Goal: Information Seeking & Learning: Learn about a topic

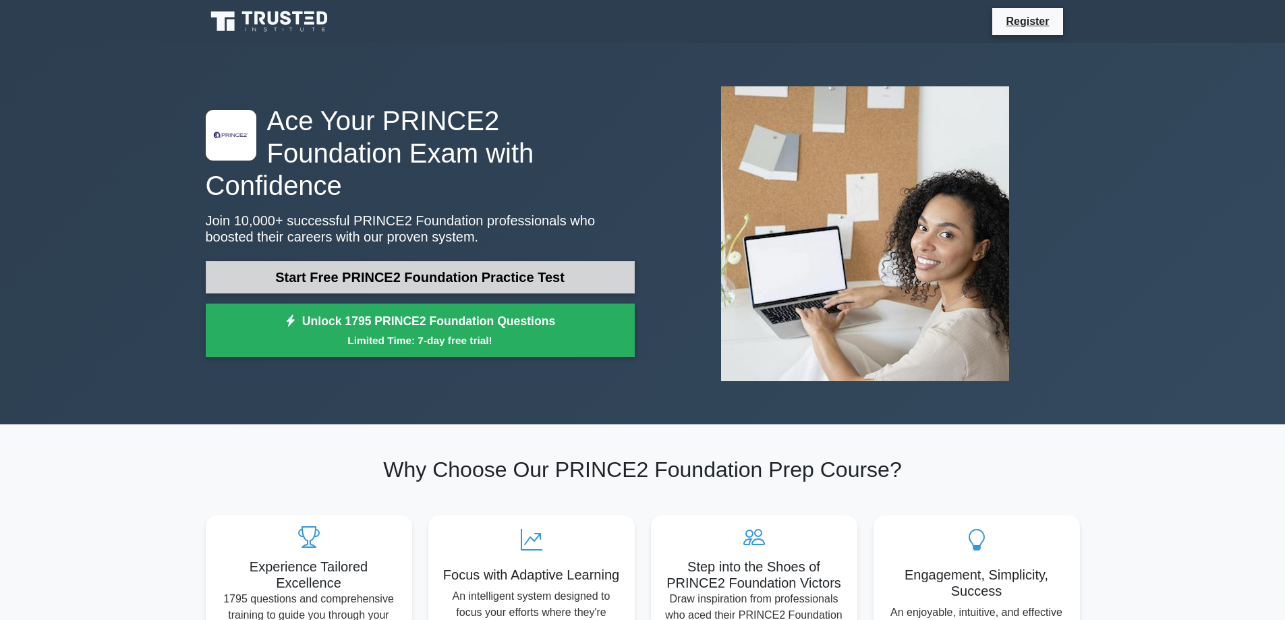
click at [492, 261] on link "Start Free PRINCE2 Foundation Practice Test" at bounding box center [420, 277] width 429 height 32
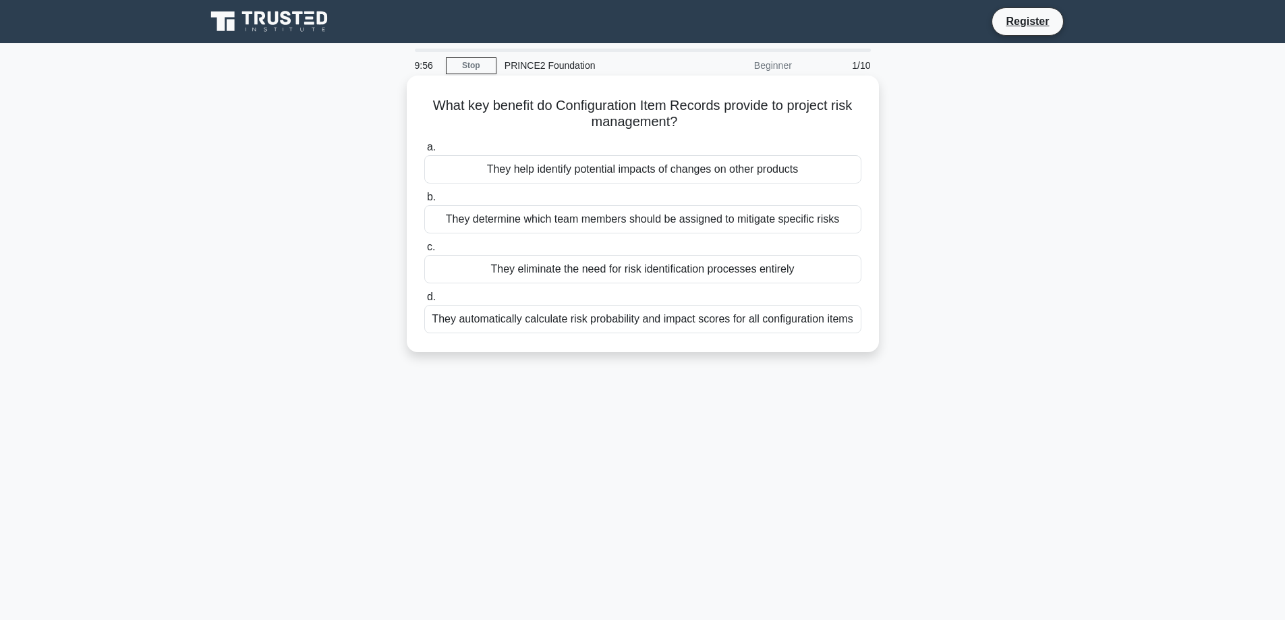
drag, startPoint x: 424, startPoint y: 106, endPoint x: 864, endPoint y: 326, distance: 491.7
click at [864, 326] on div "What key benefit do Configuration Item Records provide to project risk manageme…" at bounding box center [642, 214] width 461 height 266
copy div "What key benefit do Configuration Item Records provide to project risk manageme…"
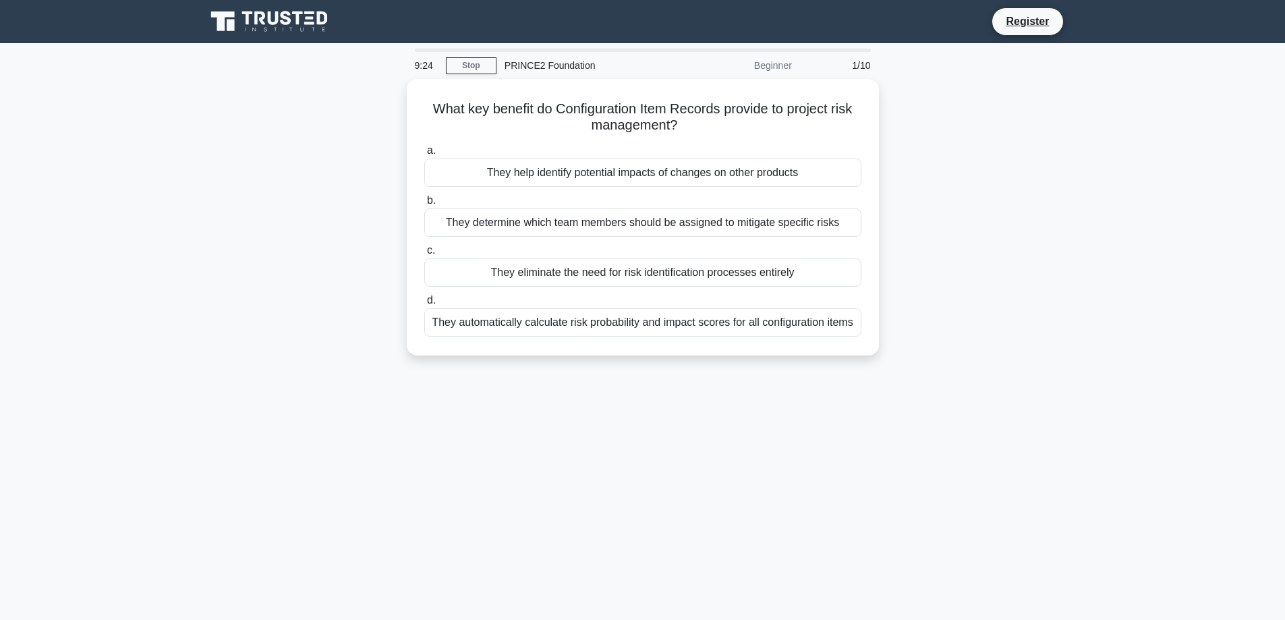
click at [1155, 166] on main "9:24 Stop PRINCE2 Foundation Beginner 1/10 What key benefit do Configuration It…" at bounding box center [642, 385] width 1285 height 685
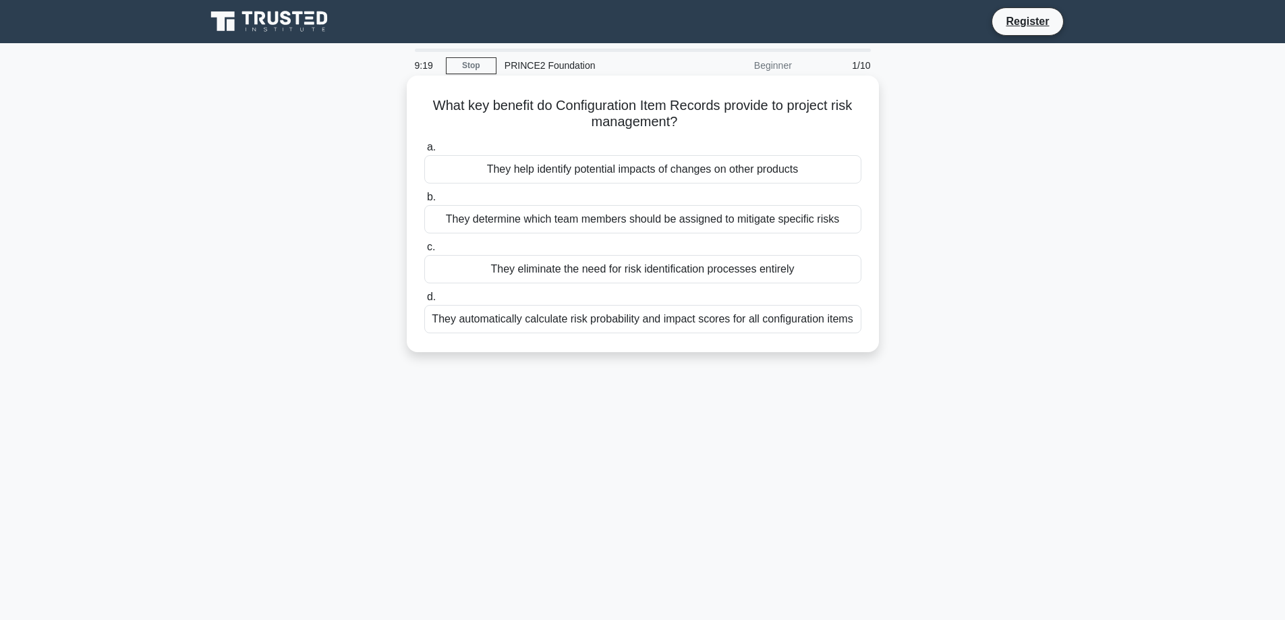
click at [590, 169] on div "They help identify potential impacts of changes on other products" at bounding box center [642, 169] width 437 height 28
click at [424, 152] on input "a. They help identify potential impacts of changes on other products" at bounding box center [424, 147] width 0 height 9
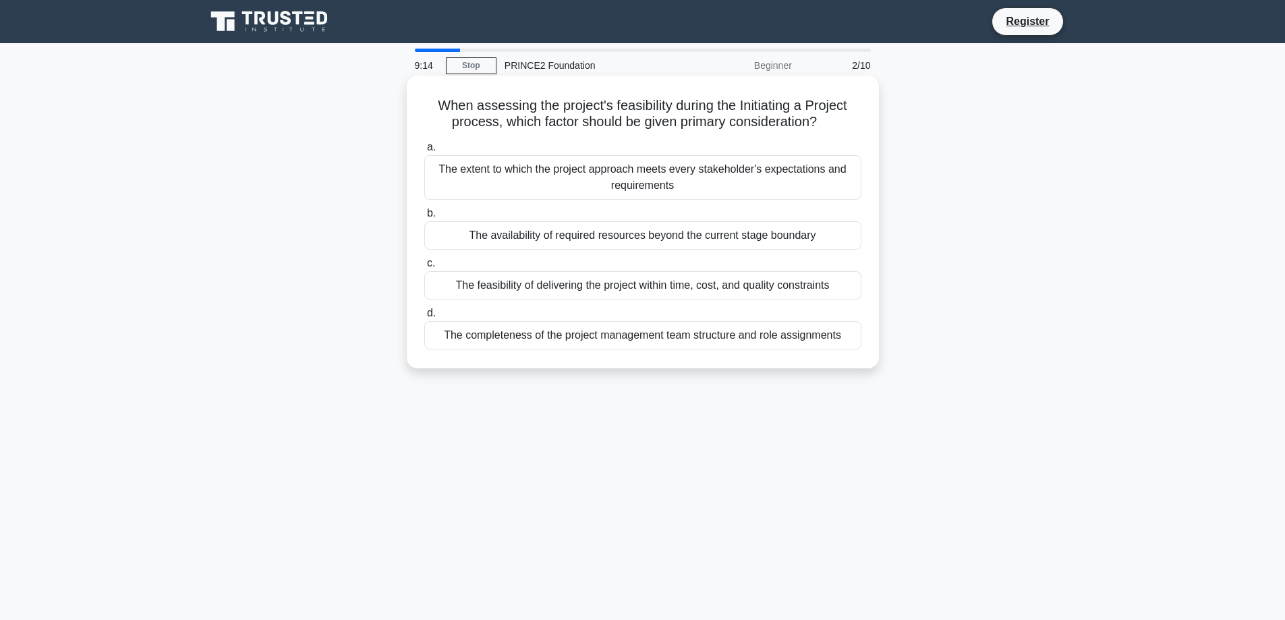
drag, startPoint x: 432, startPoint y: 104, endPoint x: 858, endPoint y: 341, distance: 487.1
click at [858, 341] on div "When assessing the project's feasibility during the Initiating a Project proces…" at bounding box center [642, 222] width 461 height 282
copy div "When assessing the project's feasibility during the Initiating a Project proces…"
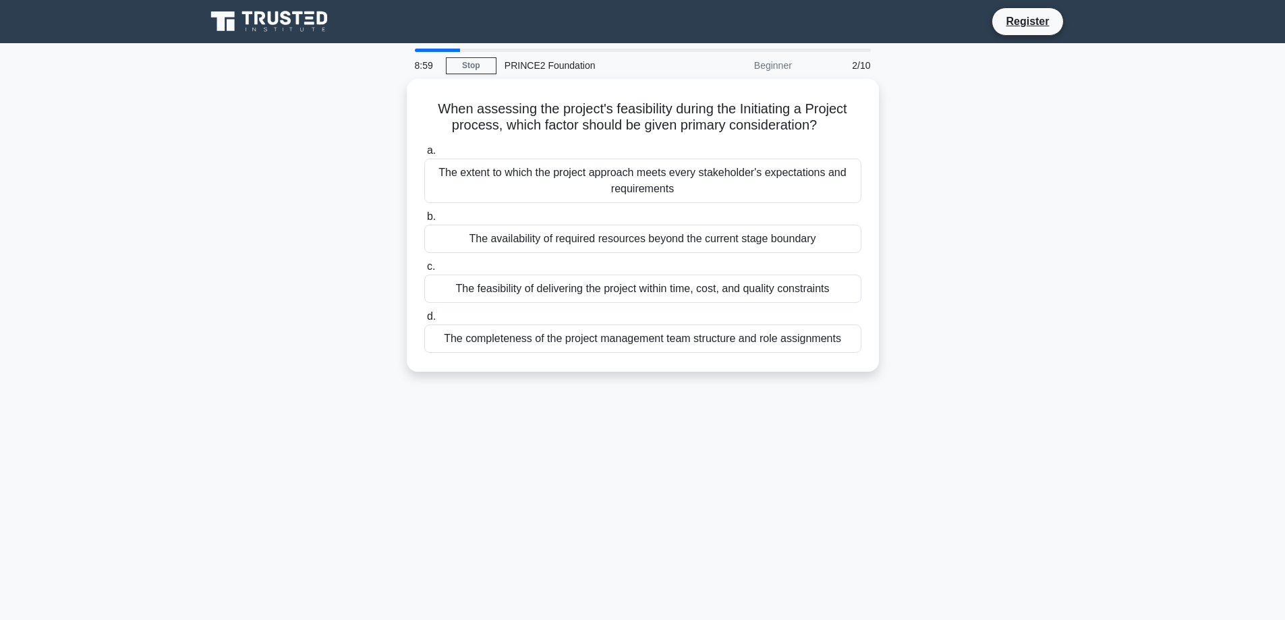
click at [992, 316] on div "When assessing the project's feasibility during the Initiating a Project proces…" at bounding box center [643, 233] width 890 height 309
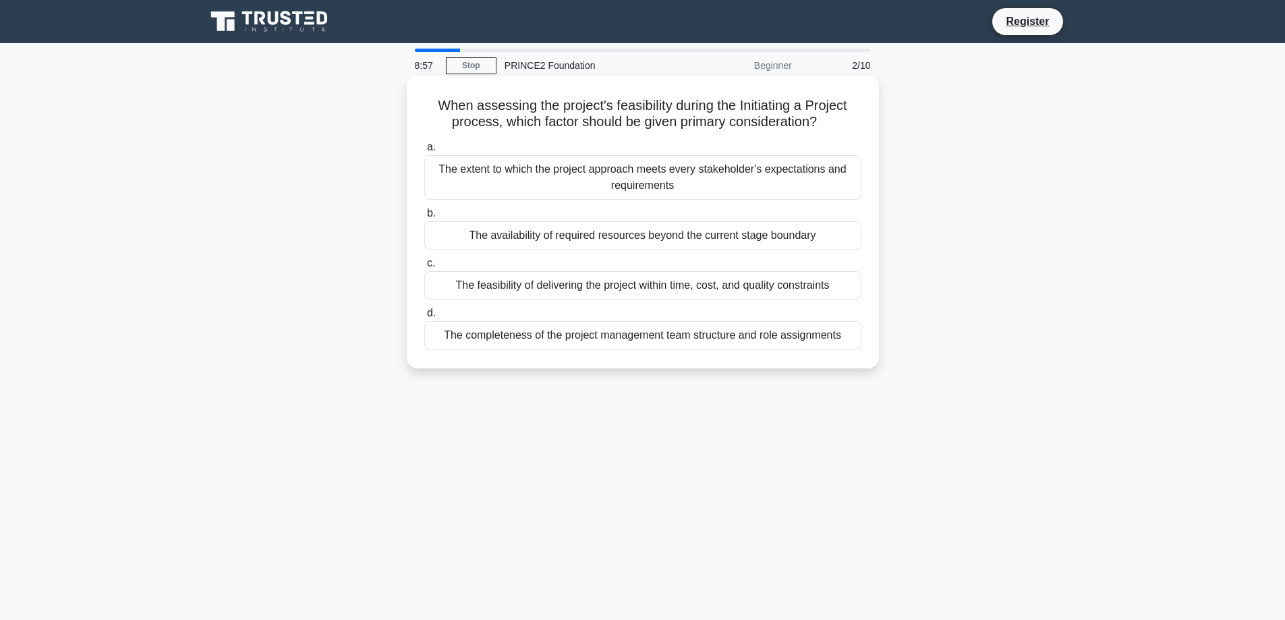
click at [566, 237] on div "The availability of required resources beyond the current stage boundary" at bounding box center [642, 235] width 437 height 28
click at [424, 218] on input "b. The availability of required resources beyond the current stage boundary" at bounding box center [424, 213] width 0 height 9
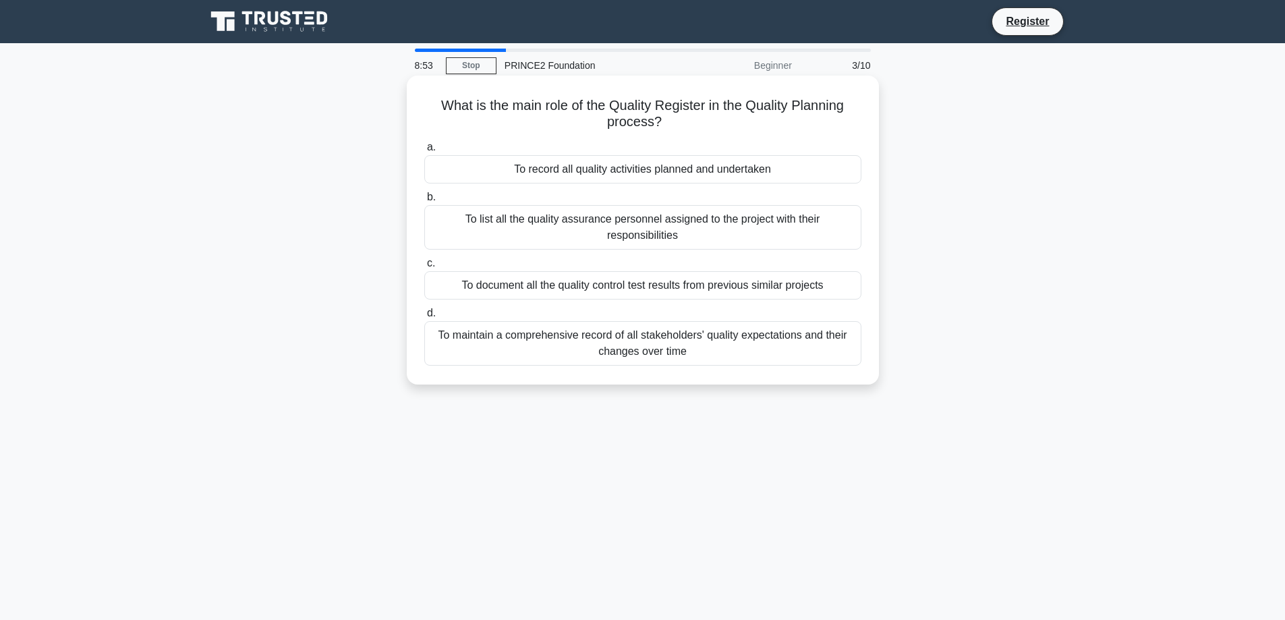
drag, startPoint x: 435, startPoint y: 104, endPoint x: 777, endPoint y: 357, distance: 425.4
click at [777, 357] on div "What is the main role of the Quality Register in the Quality Planning process? …" at bounding box center [642, 230] width 461 height 298
copy div "What is the main role of the Quality Register in the Quality Planning process? …"
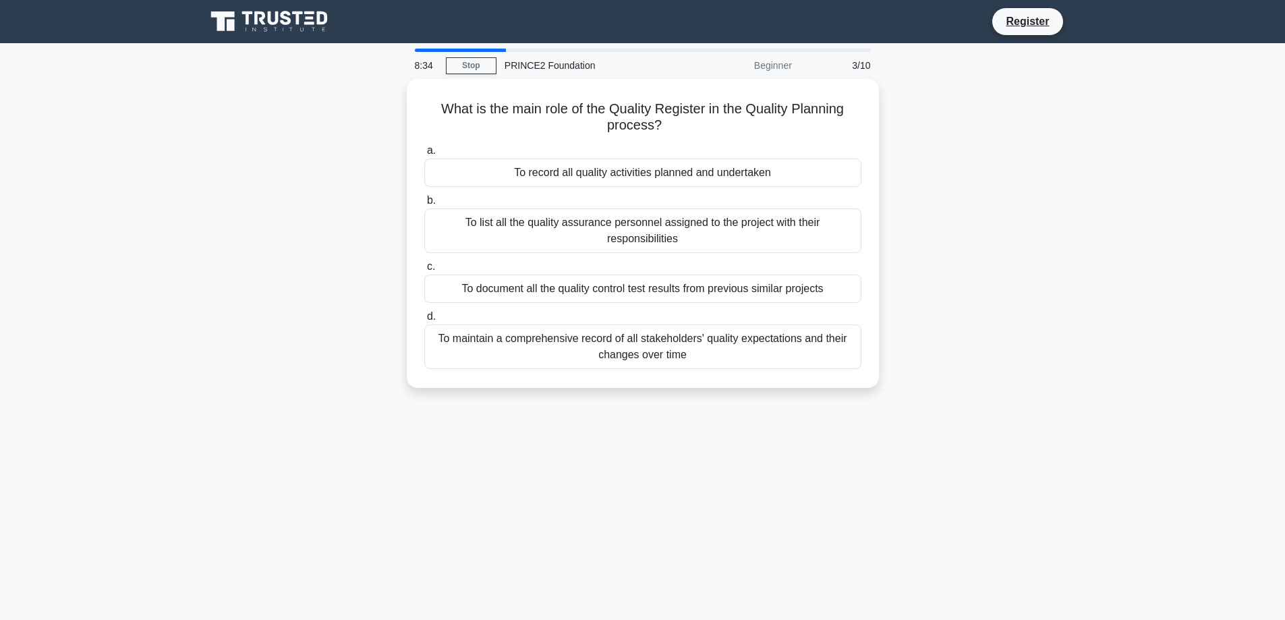
click at [1106, 231] on main "8:34 Stop PRINCE2 Foundation Beginner 3/10 What is the main role of the Quality…" at bounding box center [642, 385] width 1285 height 685
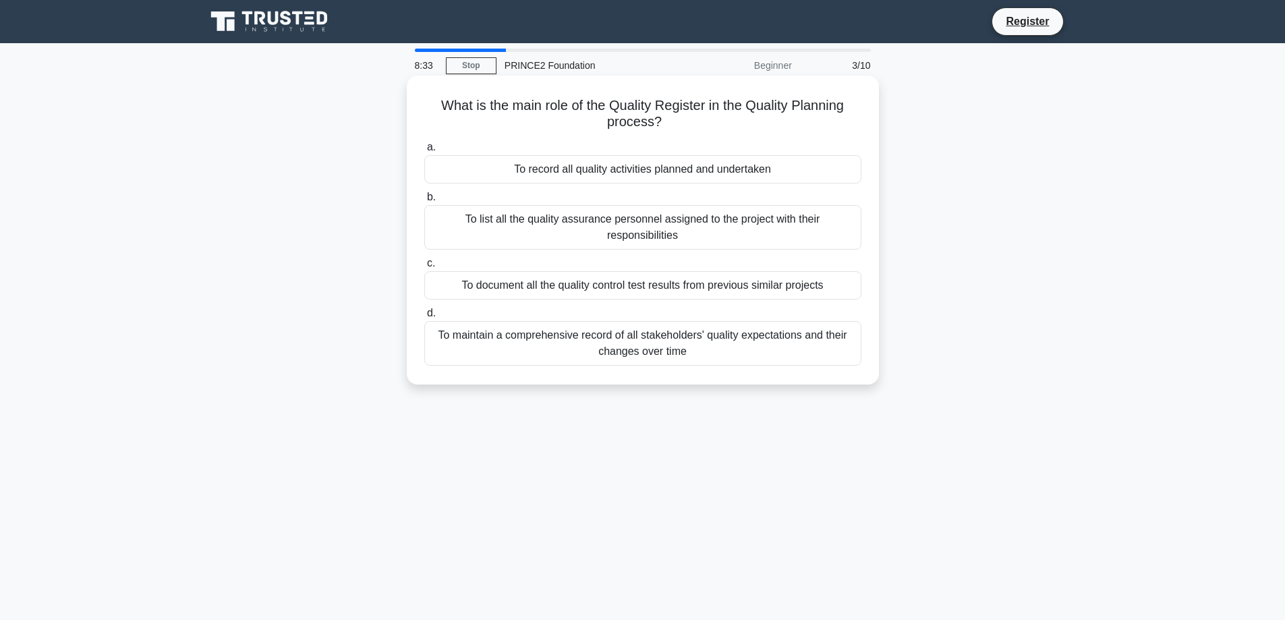
click at [687, 341] on div "To maintain a comprehensive record of all stakeholders' quality expectations an…" at bounding box center [642, 343] width 437 height 45
click at [424, 318] on input "d. To maintain a comprehensive record of all stakeholders' quality expectations…" at bounding box center [424, 313] width 0 height 9
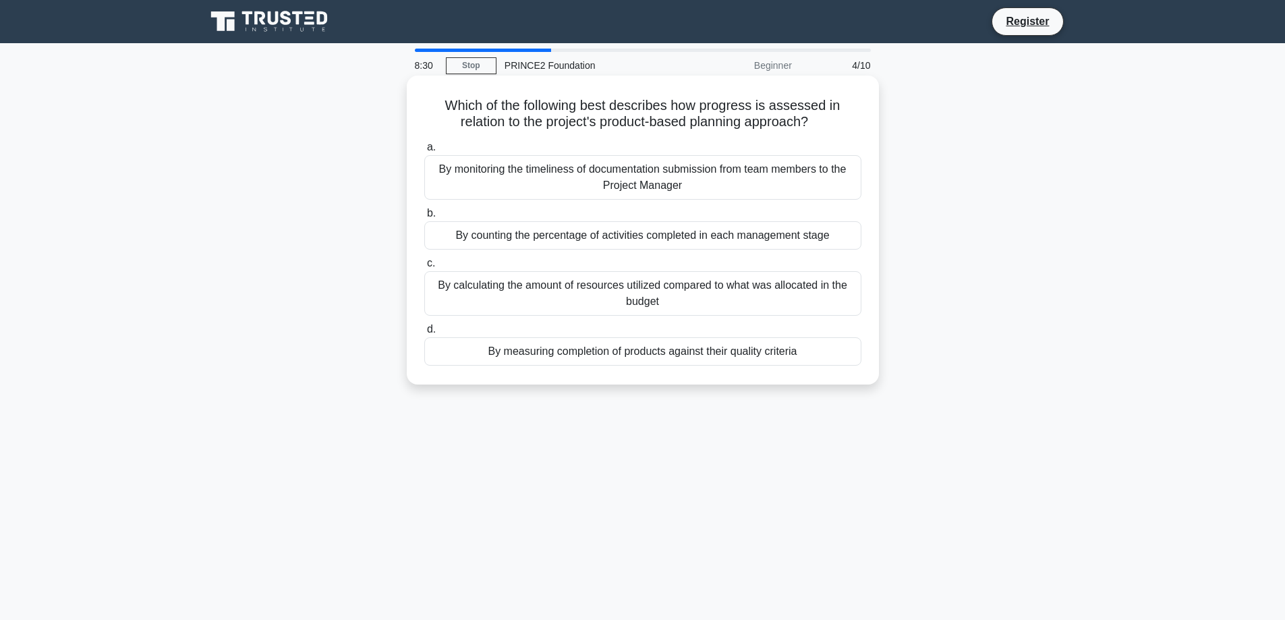
drag, startPoint x: 445, startPoint y: 103, endPoint x: 830, endPoint y: 347, distance: 456.1
click at [830, 347] on div "Which of the following best describes how progress is assessed in relation to t…" at bounding box center [642, 230] width 461 height 298
copy div "Which of the following best describes how progress is assessed in relation to t…"
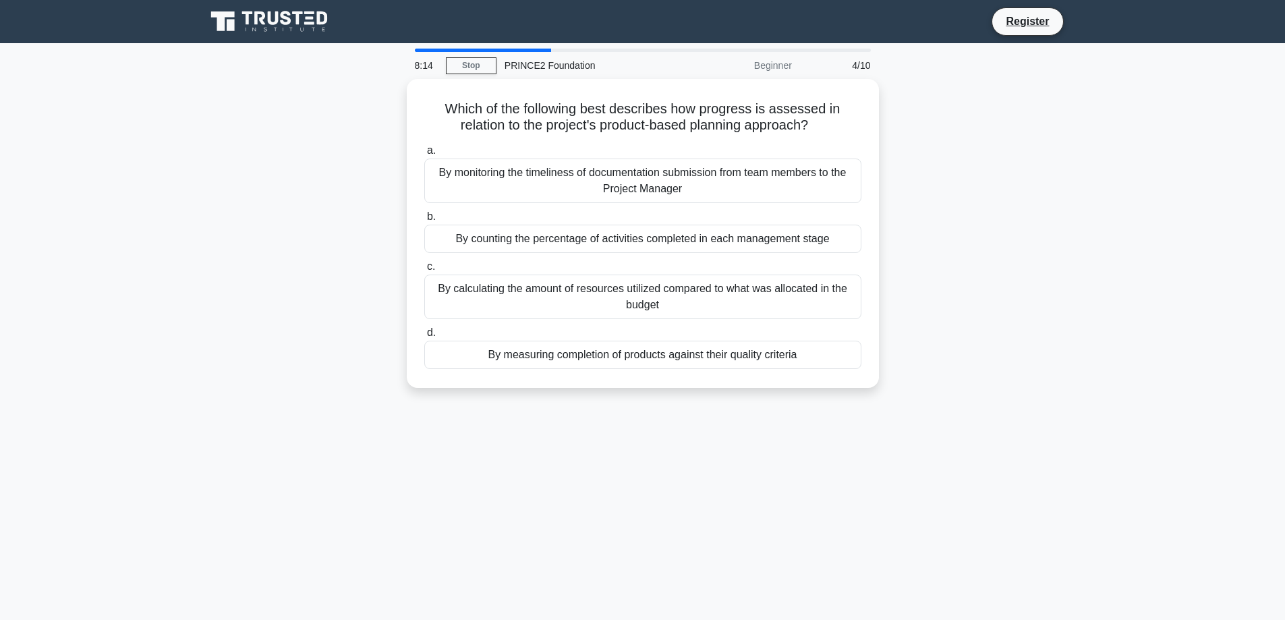
click at [1016, 213] on div "Which of the following best describes how progress is assessed in relation to t…" at bounding box center [643, 241] width 890 height 325
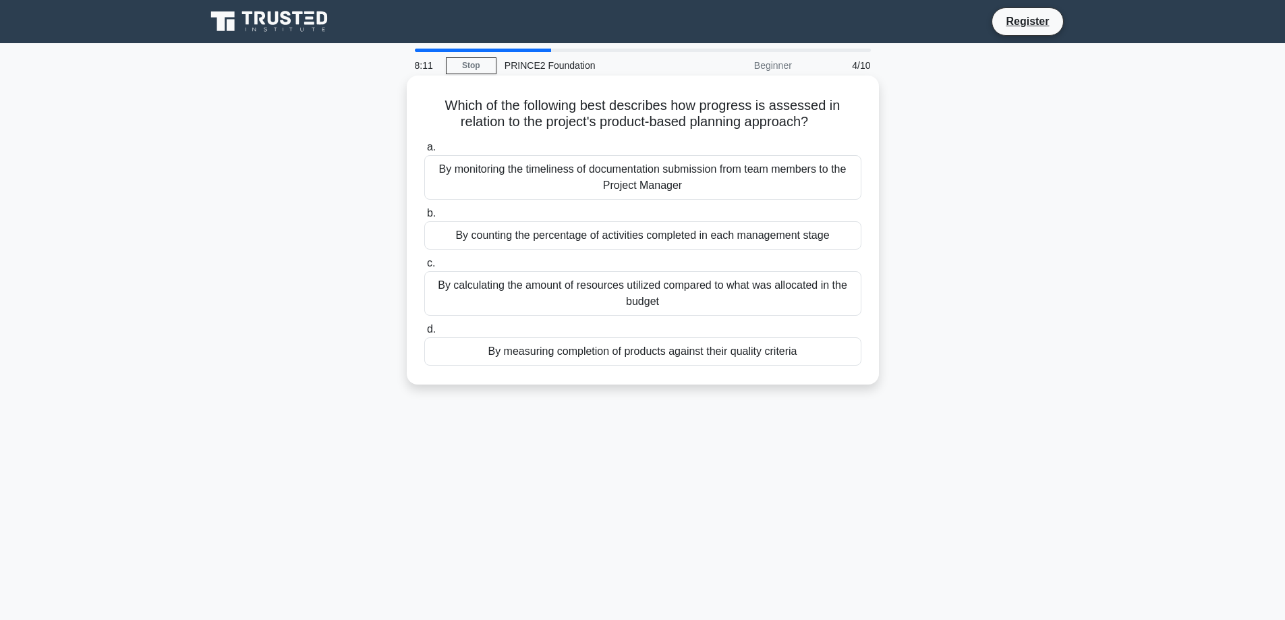
click at [650, 183] on div "By monitoring the timeliness of documentation submission from team members to t…" at bounding box center [642, 177] width 437 height 45
click at [424, 152] on input "a. By monitoring the timeliness of documentation submission from team members t…" at bounding box center [424, 147] width 0 height 9
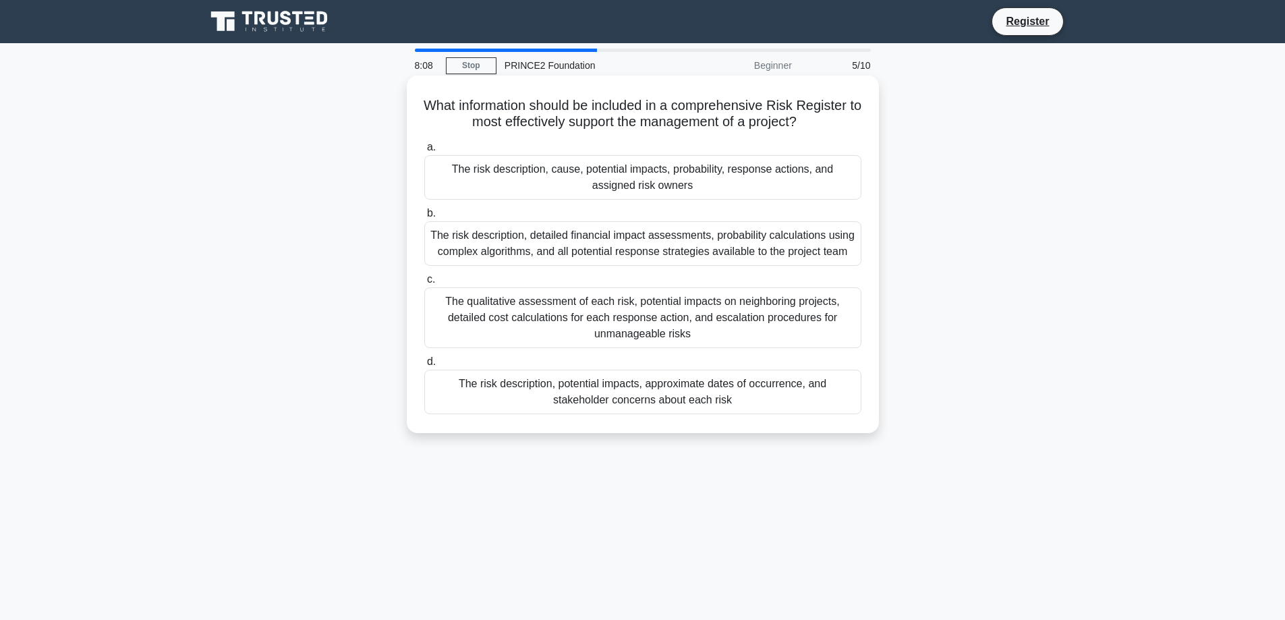
drag, startPoint x: 428, startPoint y: 101, endPoint x: 735, endPoint y: 408, distance: 435.0
click at [735, 408] on div "What information should be included in a comprehensive Risk Register to most ef…" at bounding box center [642, 254] width 461 height 347
copy div "What information should be included in a comprehensive Risk Register to most ef…"
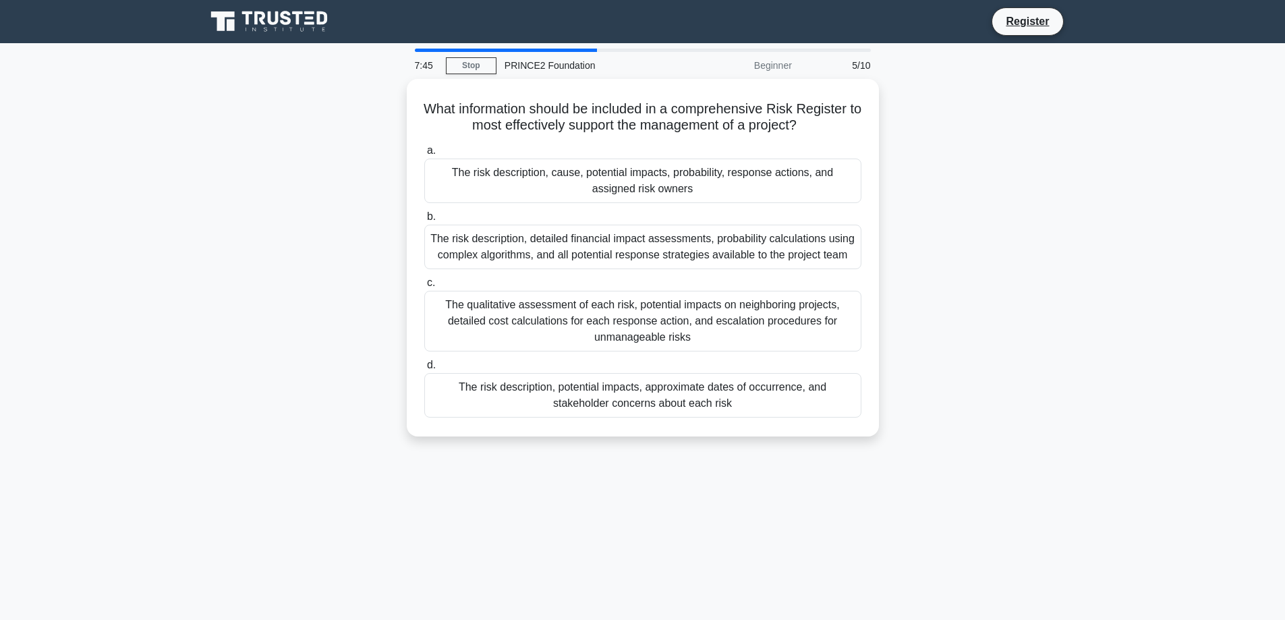
click at [1047, 217] on div "What information should be included in a comprehensive Risk Register to most ef…" at bounding box center [643, 266] width 890 height 374
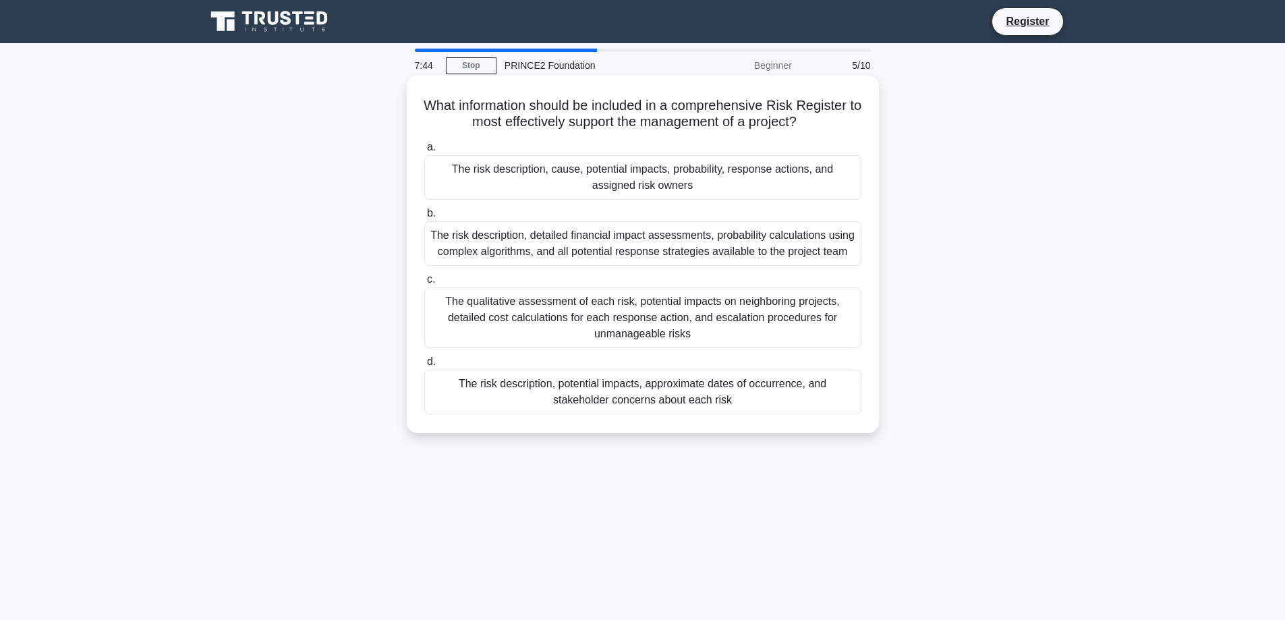
click at [716, 175] on div "The risk description, cause, potential impacts, probability, response actions, …" at bounding box center [642, 177] width 437 height 45
click at [424, 152] on input "a. The risk description, cause, potential impacts, probability, response action…" at bounding box center [424, 147] width 0 height 9
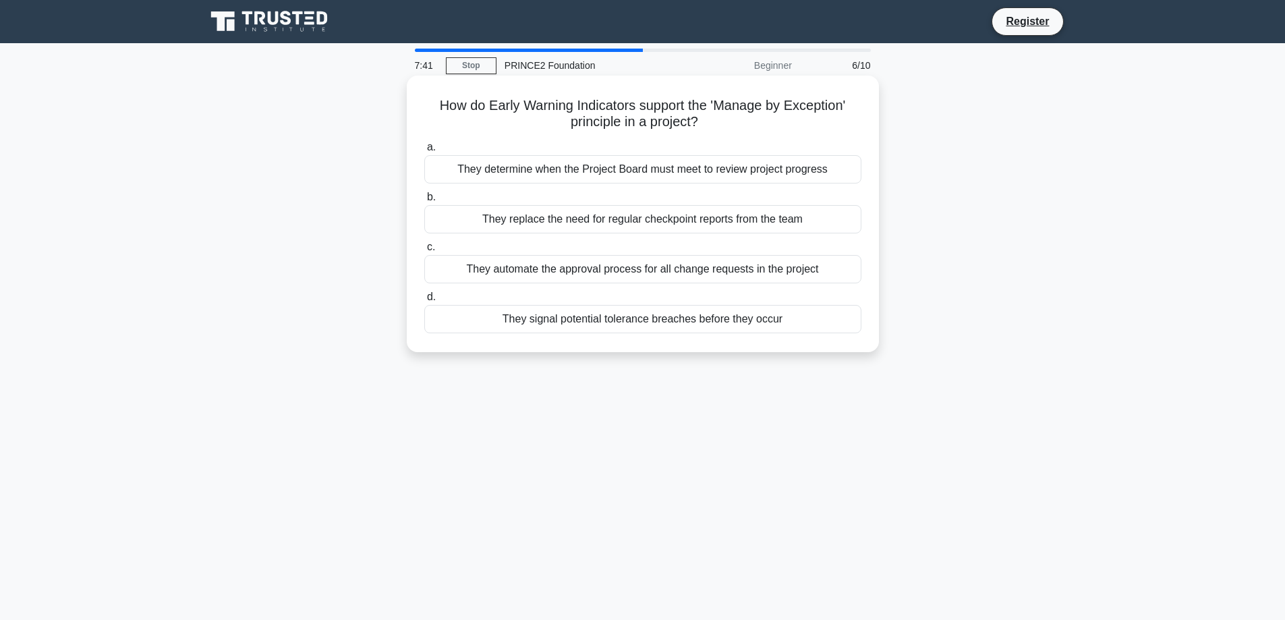
drag, startPoint x: 434, startPoint y: 104, endPoint x: 811, endPoint y: 316, distance: 432.8
click at [811, 316] on div "How do Early Warning Indicators support the 'Manage by Exception' principle in …" at bounding box center [642, 214] width 461 height 266
copy div "How do Early Warning Indicators support the 'Manage by Exception' principle in …"
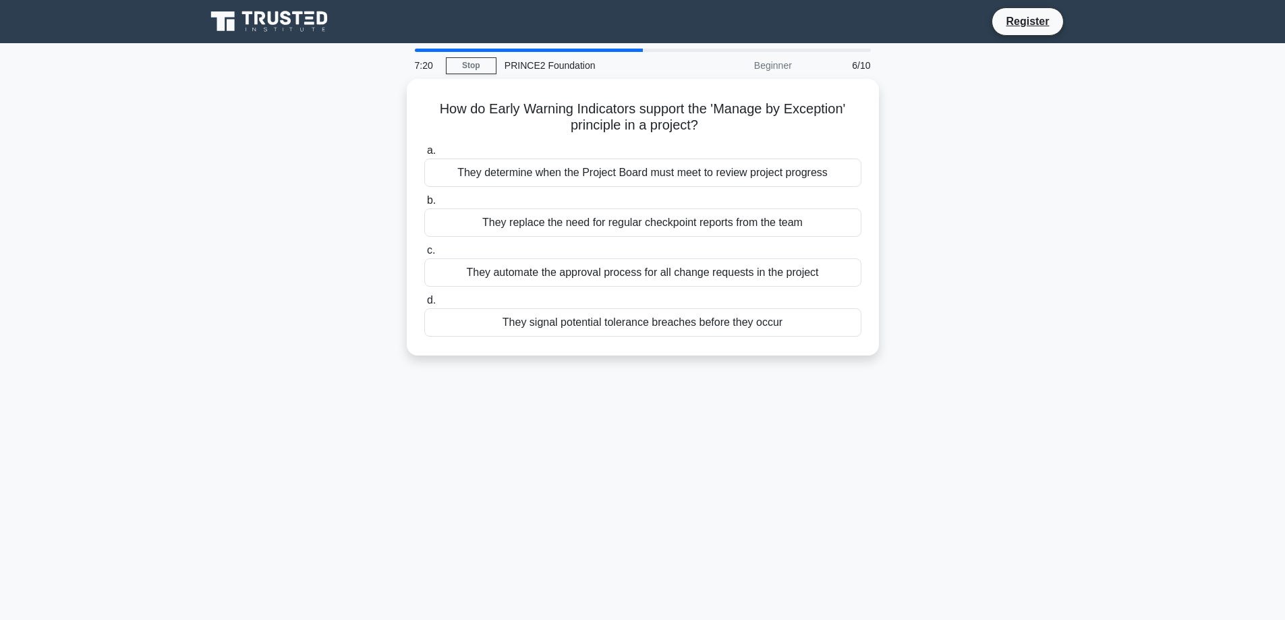
click at [776, 378] on div "7:20 Stop PRINCE2 Foundation Beginner 6/10 How do Early Warning Indicators supp…" at bounding box center [643, 386] width 890 height 675
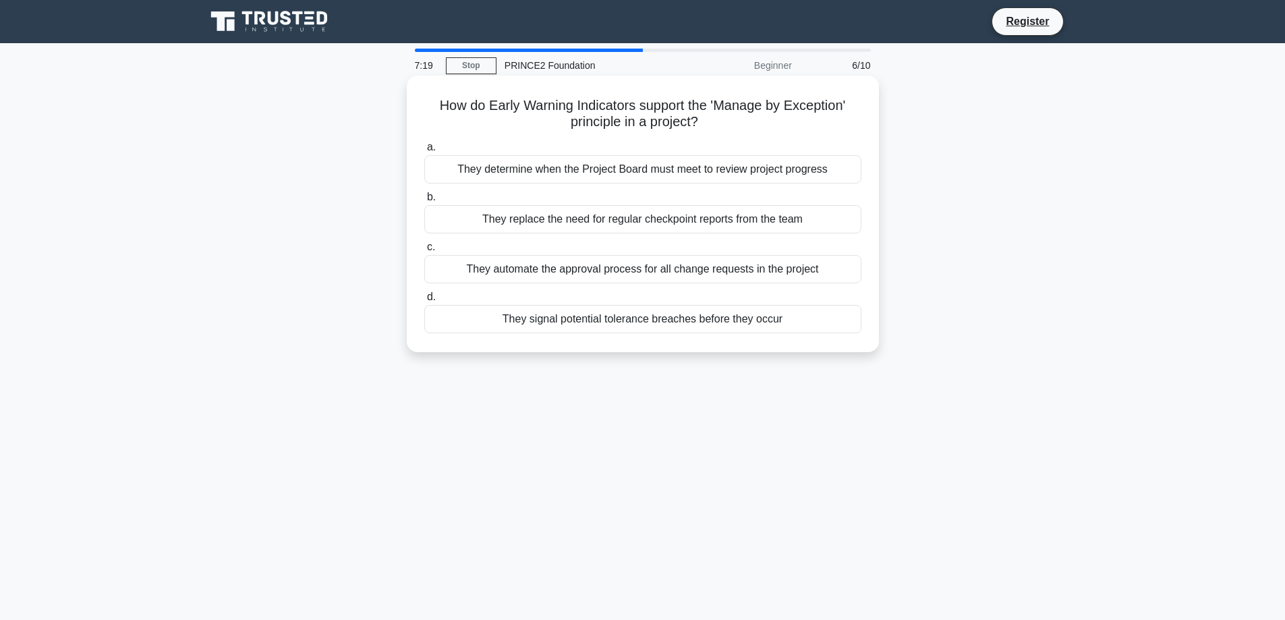
click at [644, 321] on div "They signal potential tolerance breaches before they occur" at bounding box center [642, 319] width 437 height 28
click at [424, 302] on input "d. They signal potential tolerance breaches before they occur" at bounding box center [424, 297] width 0 height 9
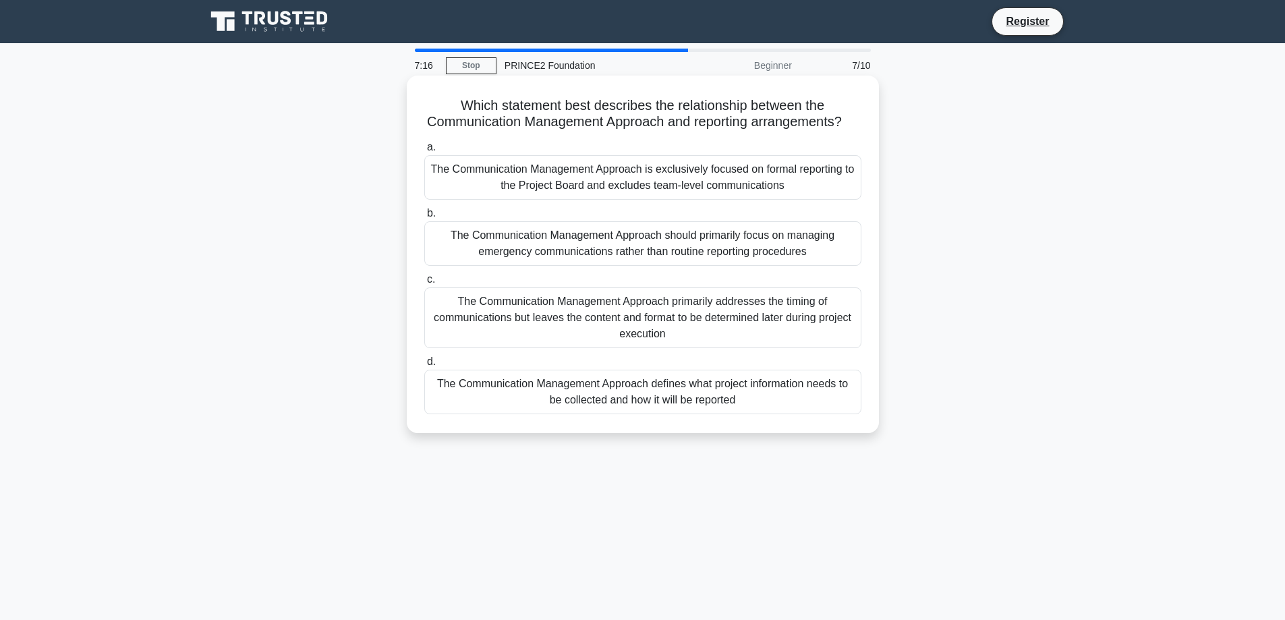
drag, startPoint x: 457, startPoint y: 103, endPoint x: 777, endPoint y: 411, distance: 444.6
click at [777, 411] on div "Which statement best describes the relationship between the Communication Manag…" at bounding box center [642, 254] width 461 height 347
copy div "Which statement best describes the relationship between the Communication Manag…"
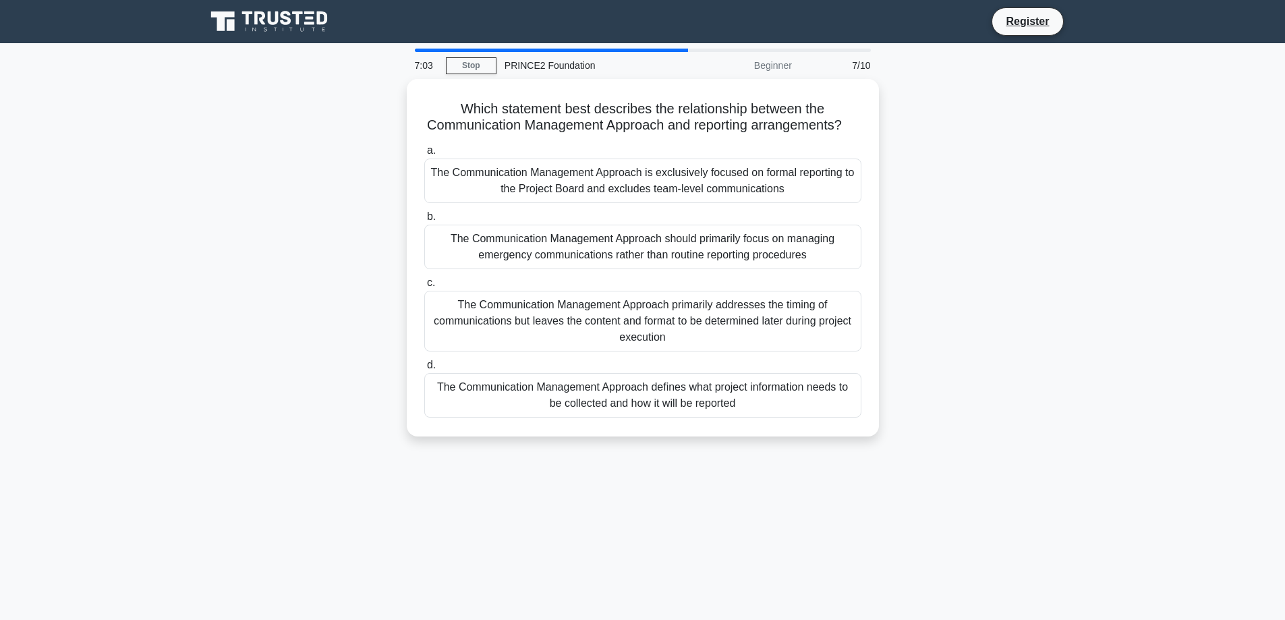
click at [787, 510] on div "7:03 Stop PRINCE2 Foundation Beginner 7/10 Which statement best describes the r…" at bounding box center [643, 386] width 890 height 675
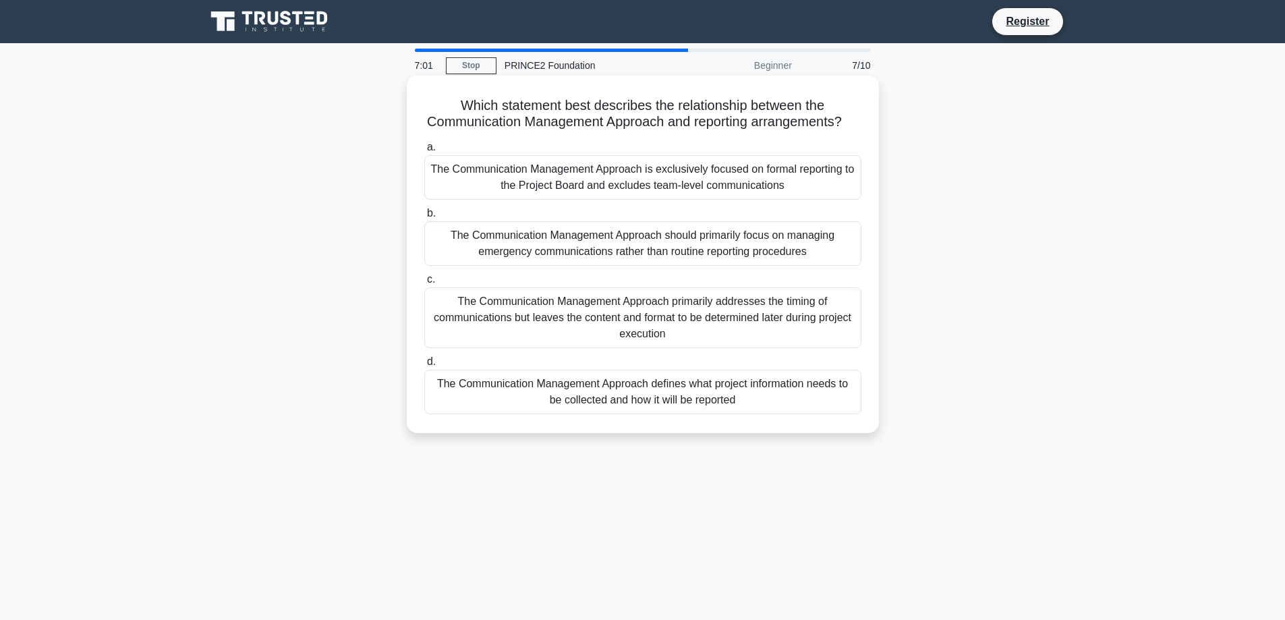
click at [627, 259] on div "The Communication Management Approach should primarily focus on managing emerge…" at bounding box center [642, 243] width 437 height 45
click at [424, 218] on input "b. The Communication Management Approach should primarily focus on managing eme…" at bounding box center [424, 213] width 0 height 9
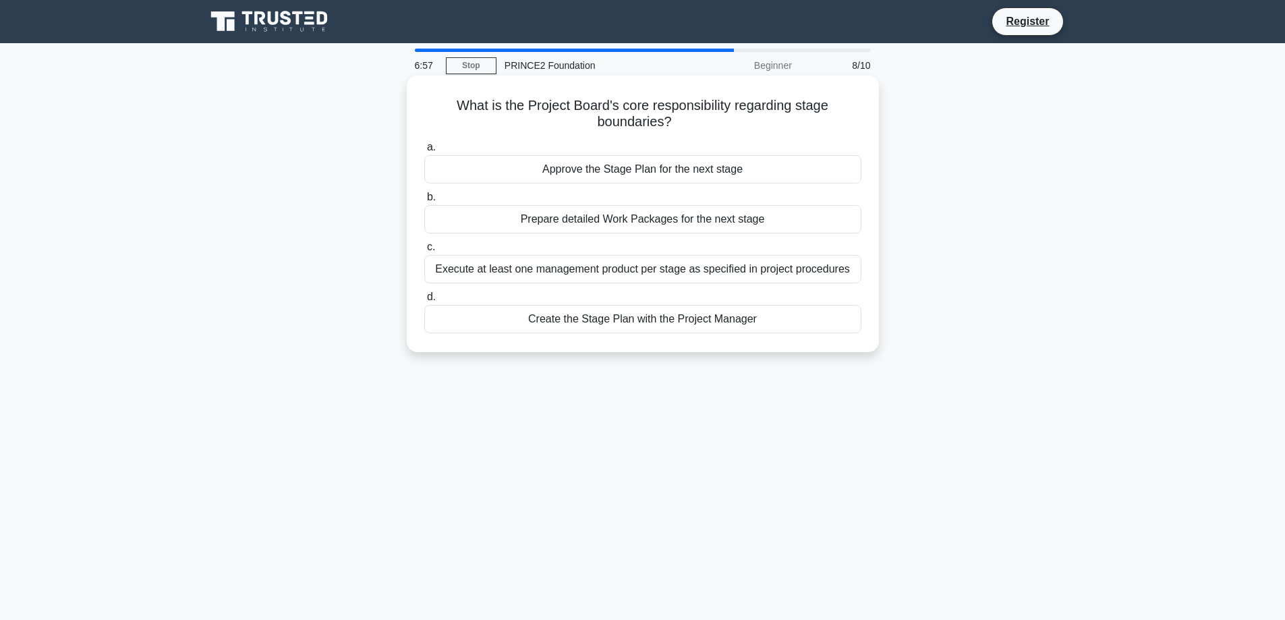
drag, startPoint x: 453, startPoint y: 107, endPoint x: 770, endPoint y: 321, distance: 382.8
click at [770, 321] on div "What is the Project Board's core responsibility regarding stage boundaries? .sp…" at bounding box center [642, 214] width 461 height 266
copy div "What is the Project Board's core responsibility regarding stage boundaries? .sp…"
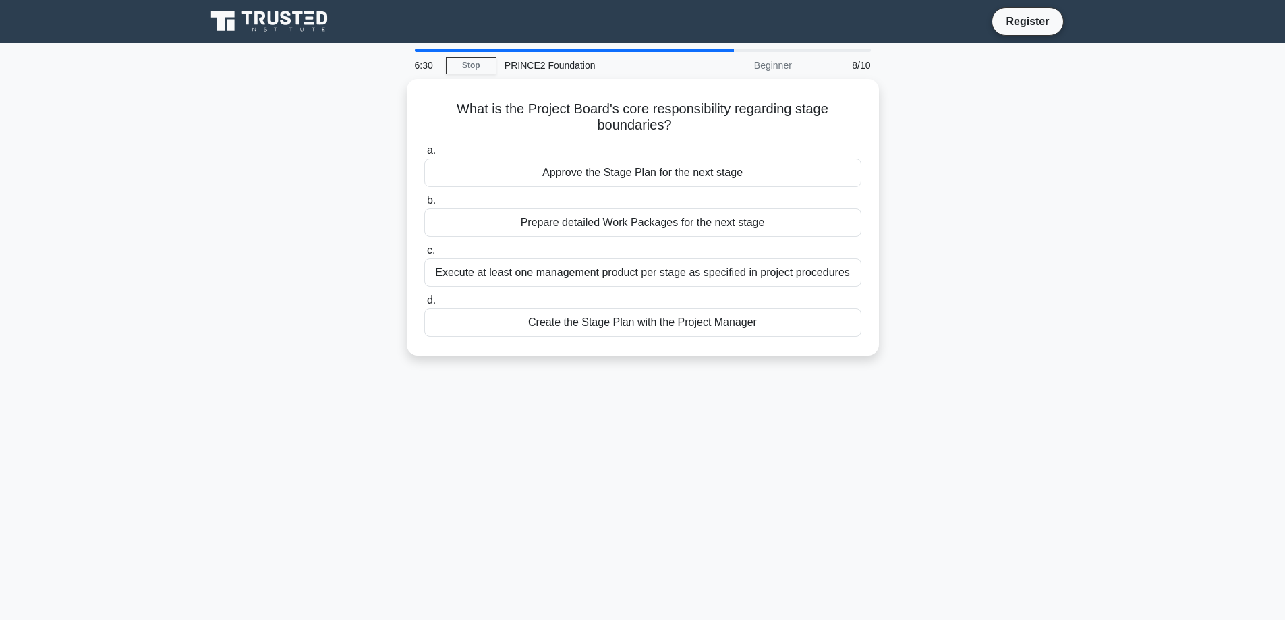
click at [730, 427] on div "6:30 Stop PRINCE2 Foundation Beginner 8/10 What is the Project Board's core res…" at bounding box center [643, 386] width 890 height 675
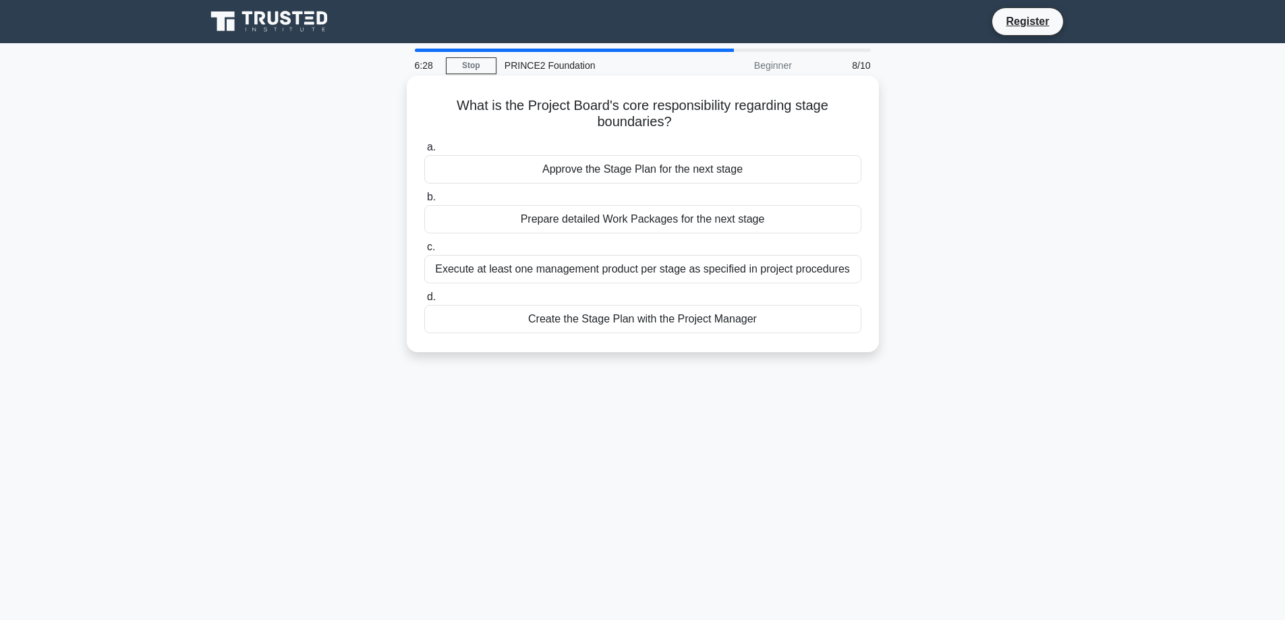
click at [593, 174] on div "Approve the Stage Plan for the next stage" at bounding box center [642, 169] width 437 height 28
click at [424, 152] on input "a. Approve the Stage Plan for the next stage" at bounding box center [424, 147] width 0 height 9
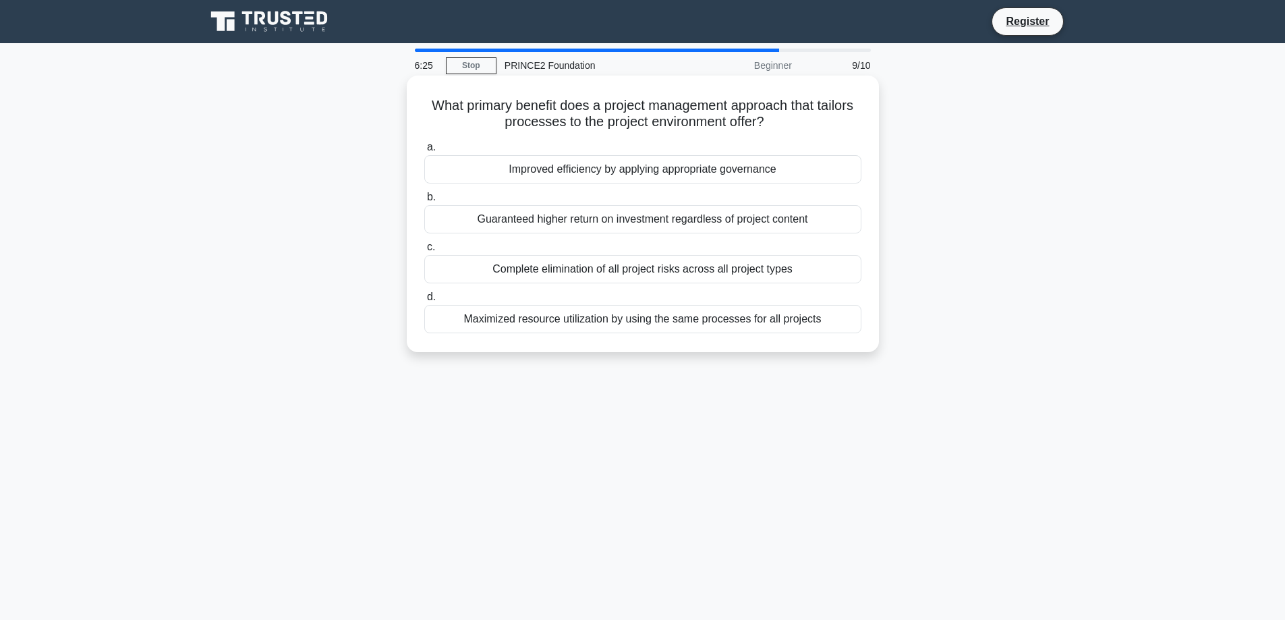
drag, startPoint x: 424, startPoint y: 105, endPoint x: 851, endPoint y: 325, distance: 480.0
click at [851, 325] on div "What primary benefit does a project management approach that tailors processes …" at bounding box center [642, 214] width 461 height 266
copy div "What primary benefit does a project management approach that tailors processes …"
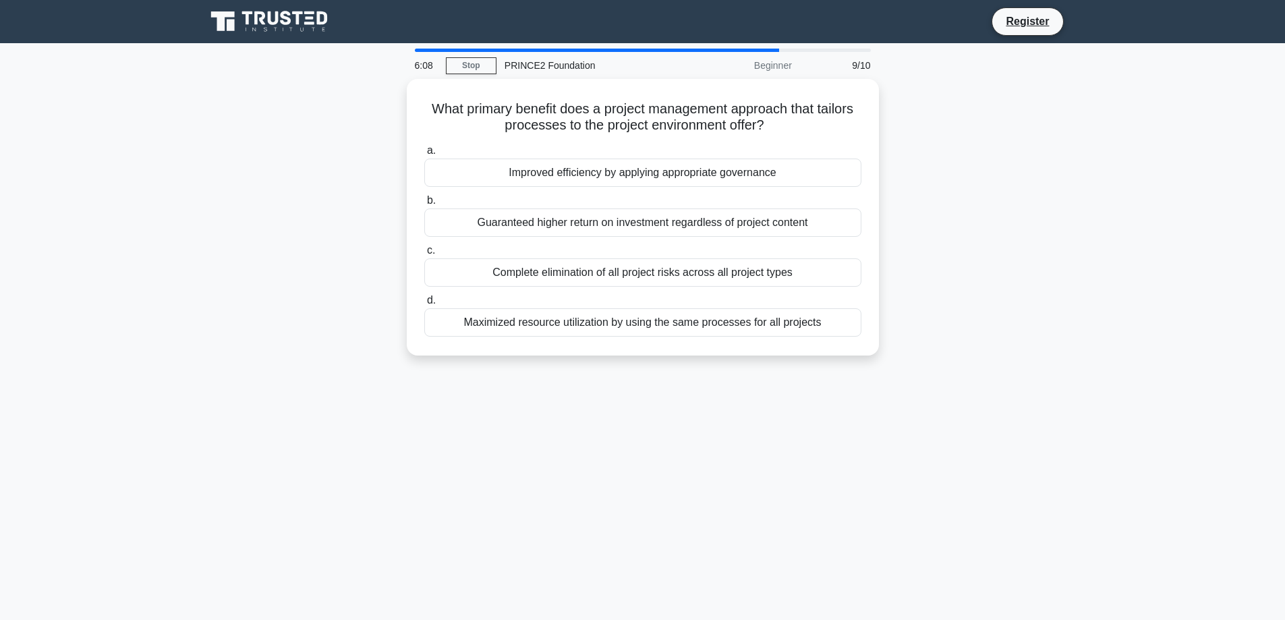
click at [900, 428] on div "6:08 Stop PRINCE2 Foundation Beginner 9/10 What primary benefit does a project …" at bounding box center [643, 386] width 890 height 675
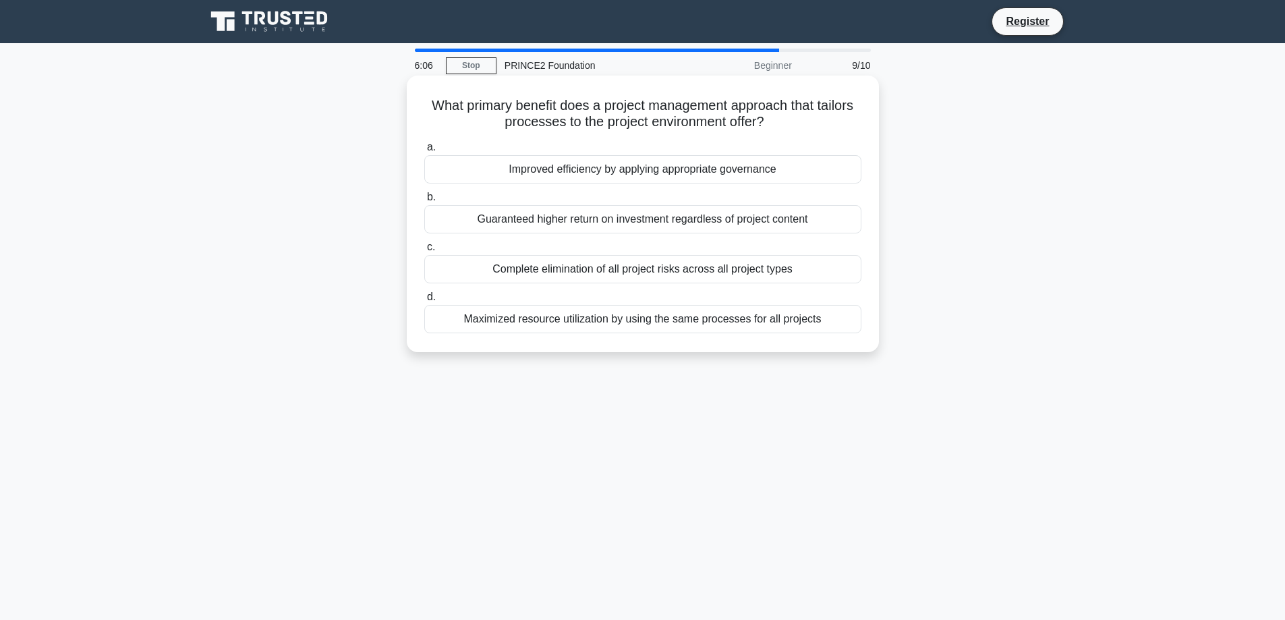
click at [654, 223] on div "Guaranteed higher return on investment regardless of project content" at bounding box center [642, 219] width 437 height 28
click at [424, 202] on input "b. Guaranteed higher return on investment regardless of project content" at bounding box center [424, 197] width 0 height 9
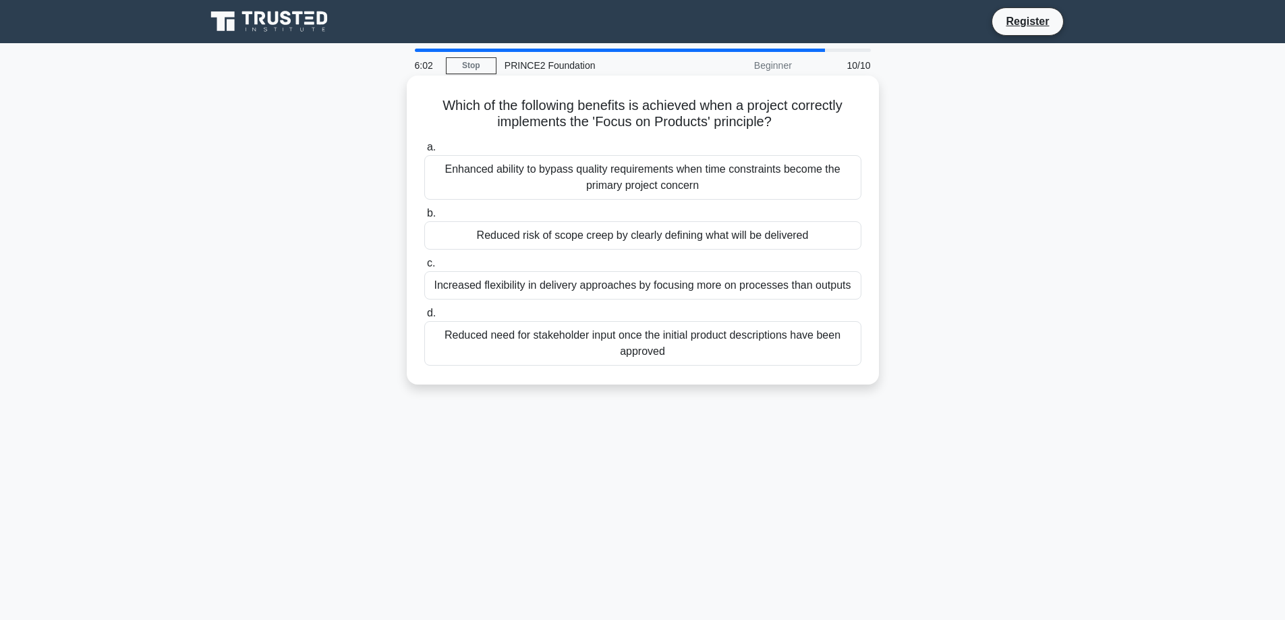
drag, startPoint x: 438, startPoint y: 107, endPoint x: 764, endPoint y: 366, distance: 416.2
click at [764, 366] on div "Which of the following benefits is achieved when a project correctly implements…" at bounding box center [642, 230] width 461 height 298
copy div "Which of the following benefits is achieved when a project correctly implements…"
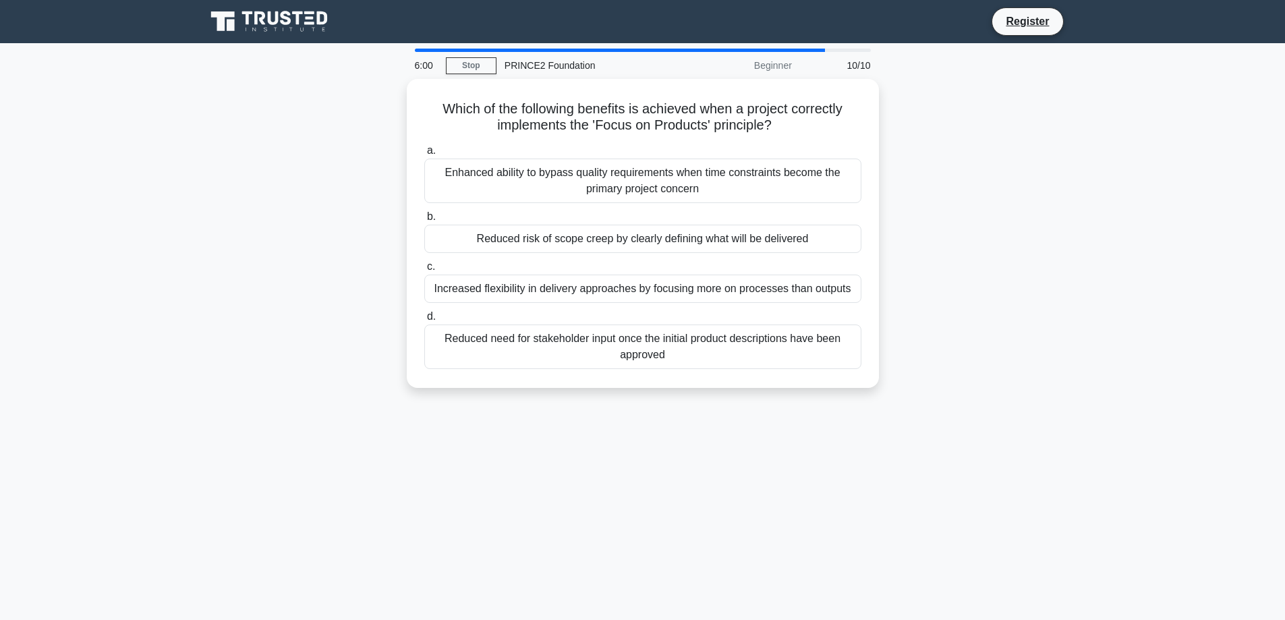
click at [435, 441] on div "6:00 Stop PRINCE2 Foundation Beginner 10/10 Which of the following benefits is …" at bounding box center [643, 386] width 890 height 675
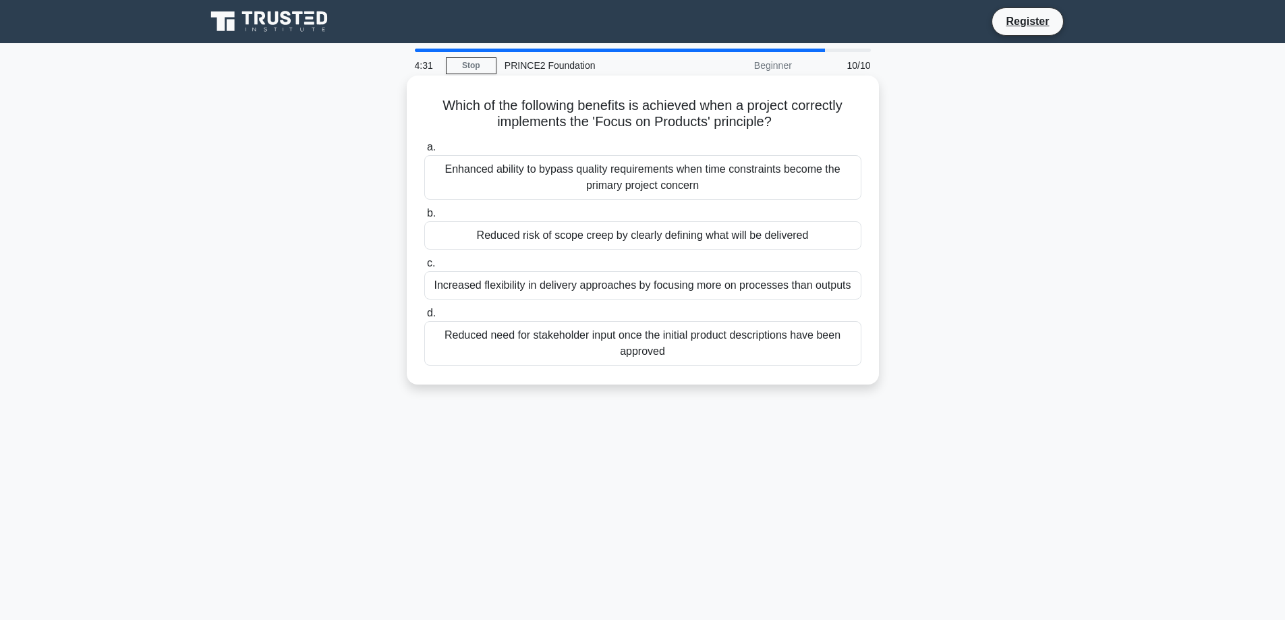
click at [524, 183] on div "Enhanced ability to bypass quality requirements when time constraints become th…" at bounding box center [642, 177] width 437 height 45
click at [424, 152] on input "a. Enhanced ability to bypass quality requirements when time constraints become…" at bounding box center [424, 147] width 0 height 9
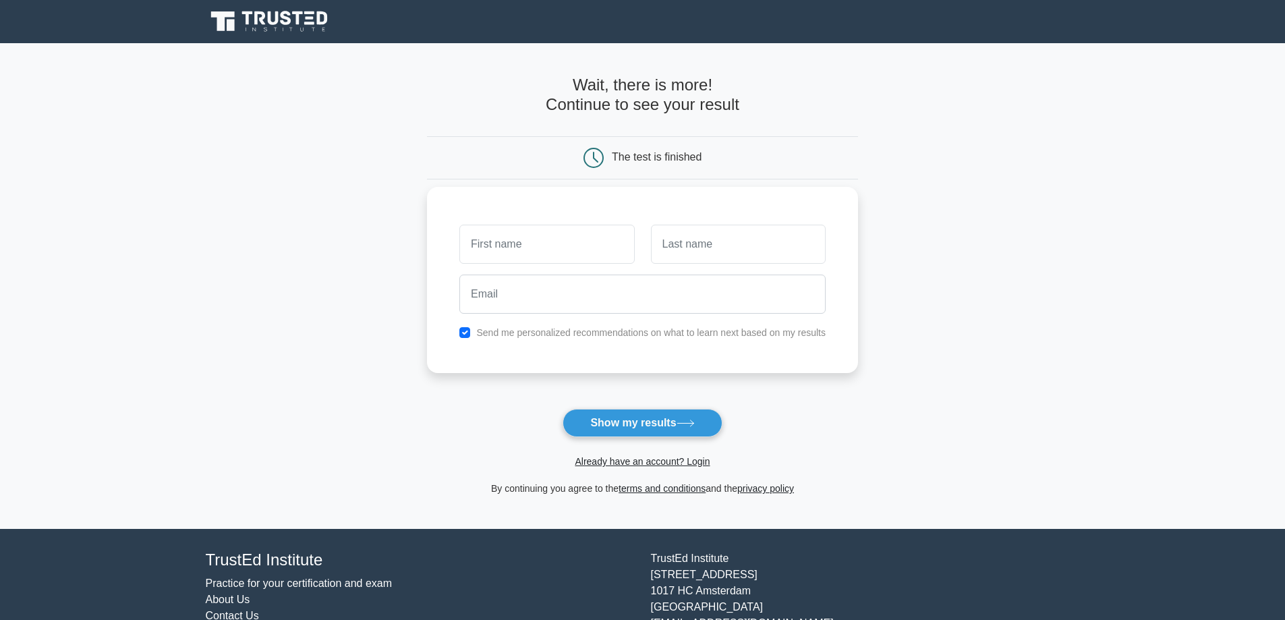
click at [520, 249] on input "text" at bounding box center [546, 244] width 175 height 39
type input "coki"
type input "za"
click at [521, 300] on input "email" at bounding box center [642, 294] width 366 height 39
type input "cokiza@gmail.com"
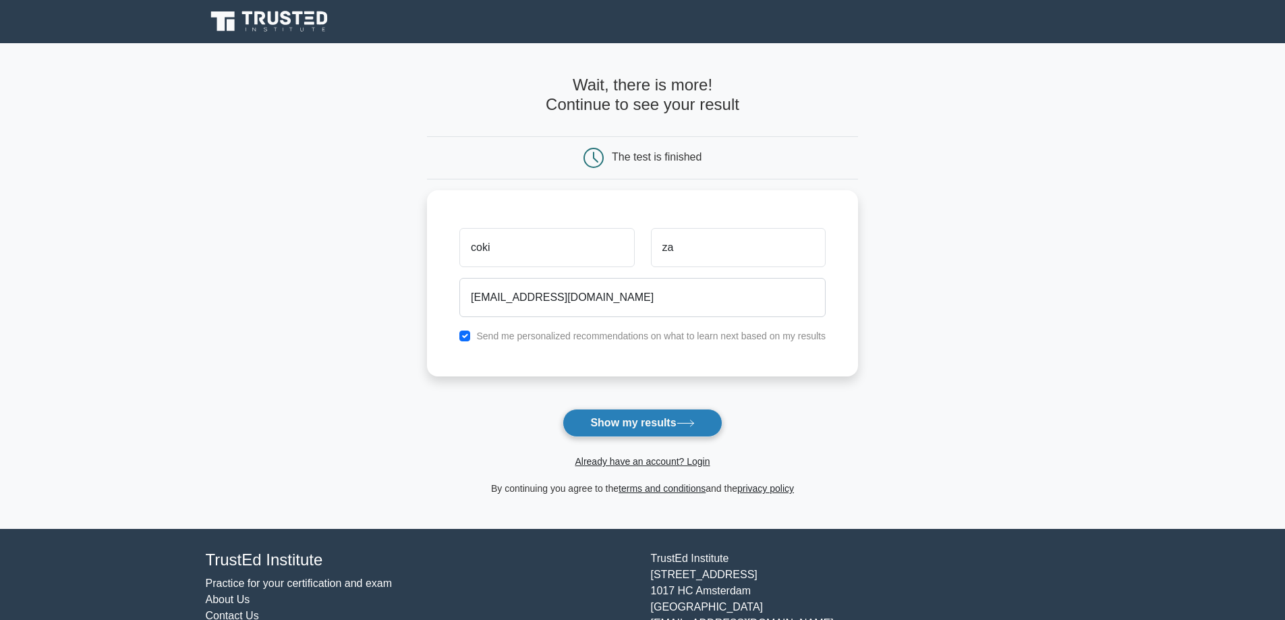
click at [641, 425] on button "Show my results" at bounding box center [642, 423] width 159 height 28
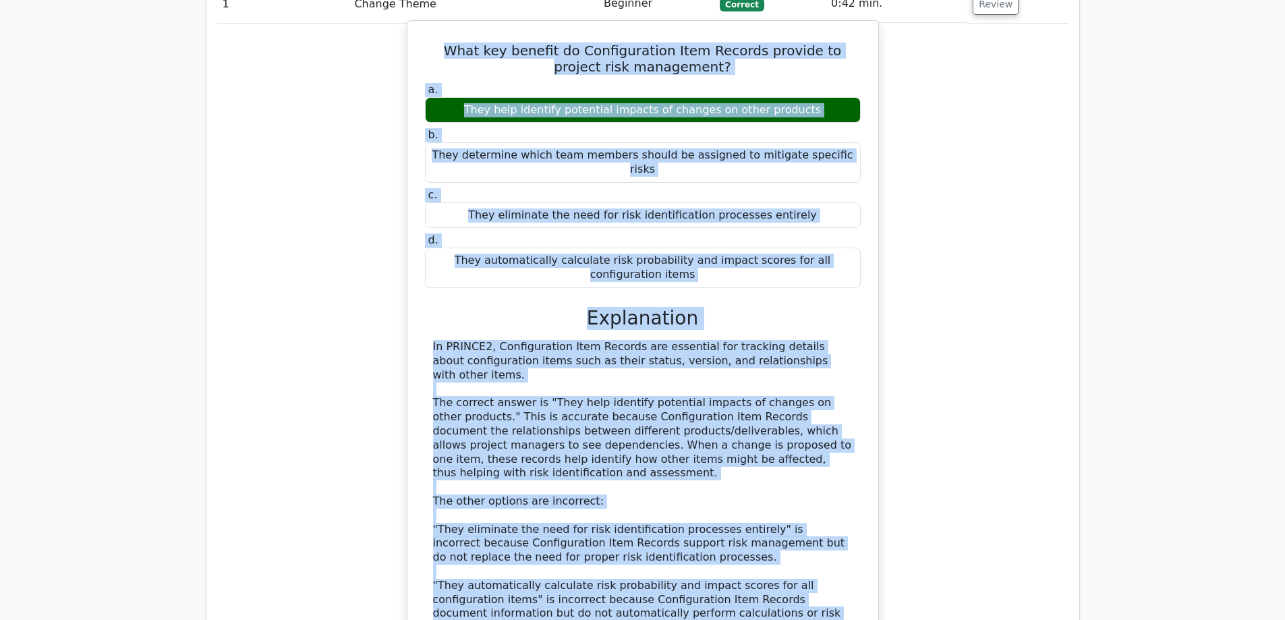
scroll to position [1245, 0]
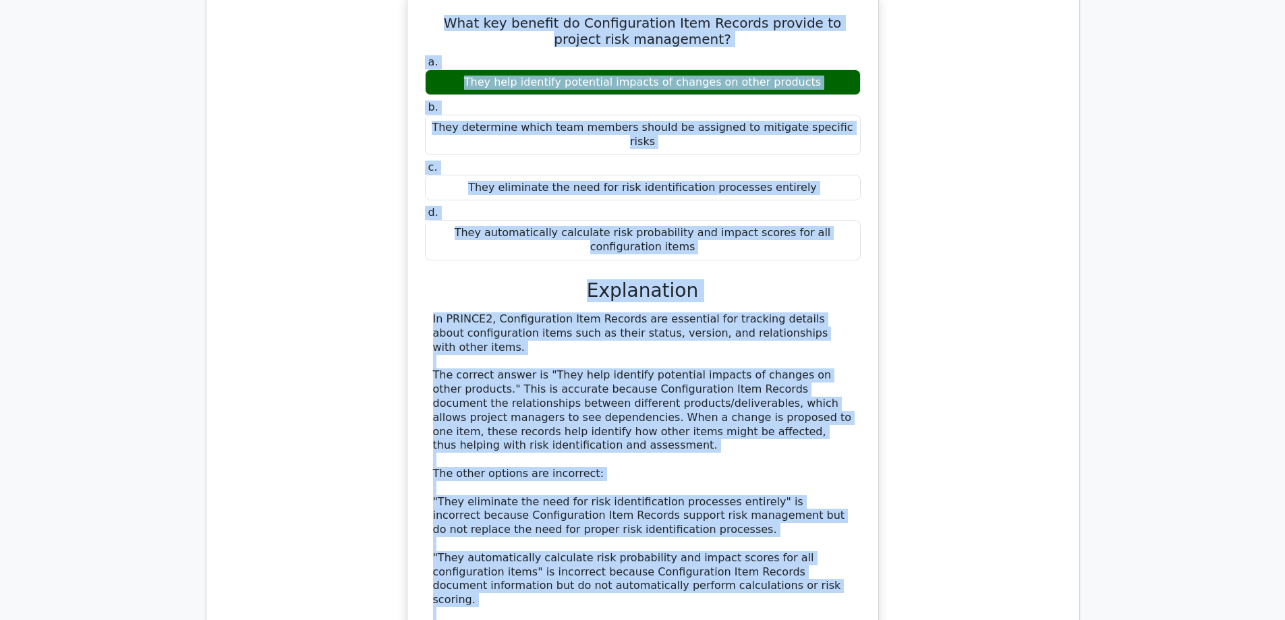
drag, startPoint x: 422, startPoint y: 138, endPoint x: 772, endPoint y: 543, distance: 535.1
click at [772, 543] on div "What key benefit do Configuration Item Records provide to project risk manageme…" at bounding box center [643, 363] width 460 height 729
copy div "What key benefit do Configuration Item Records provide to project risk manageme…"
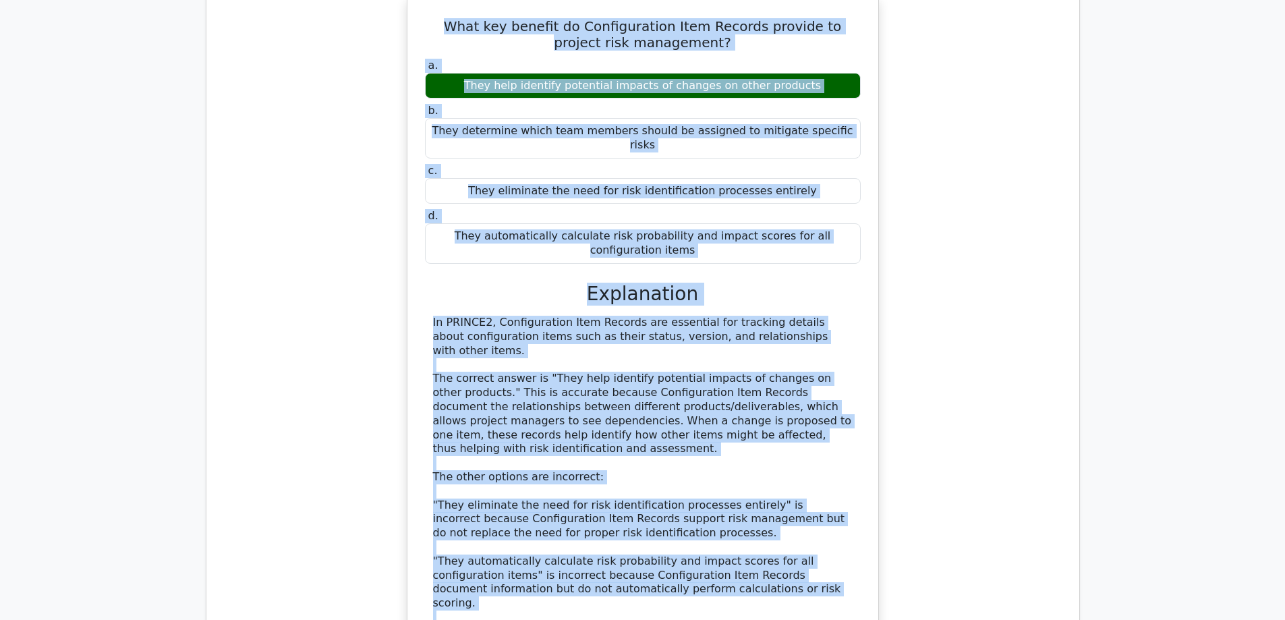
click at [932, 304] on div "What key benefit do Configuration Item Records provide to project risk manageme…" at bounding box center [642, 374] width 851 height 757
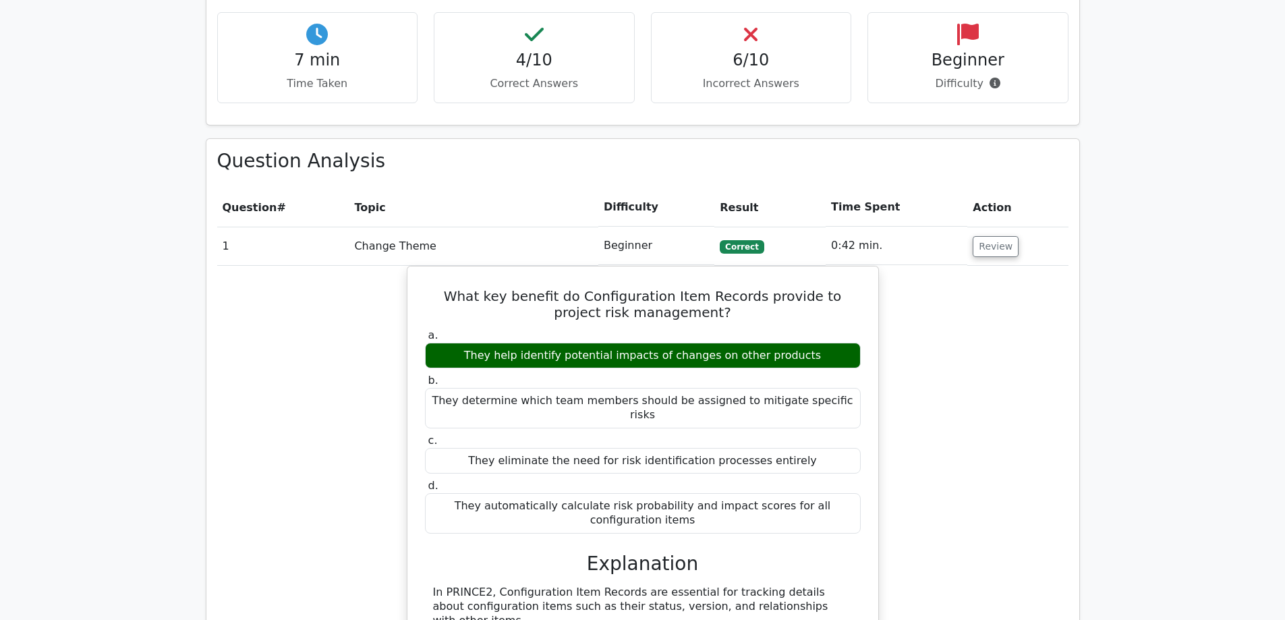
scroll to position [1717, 0]
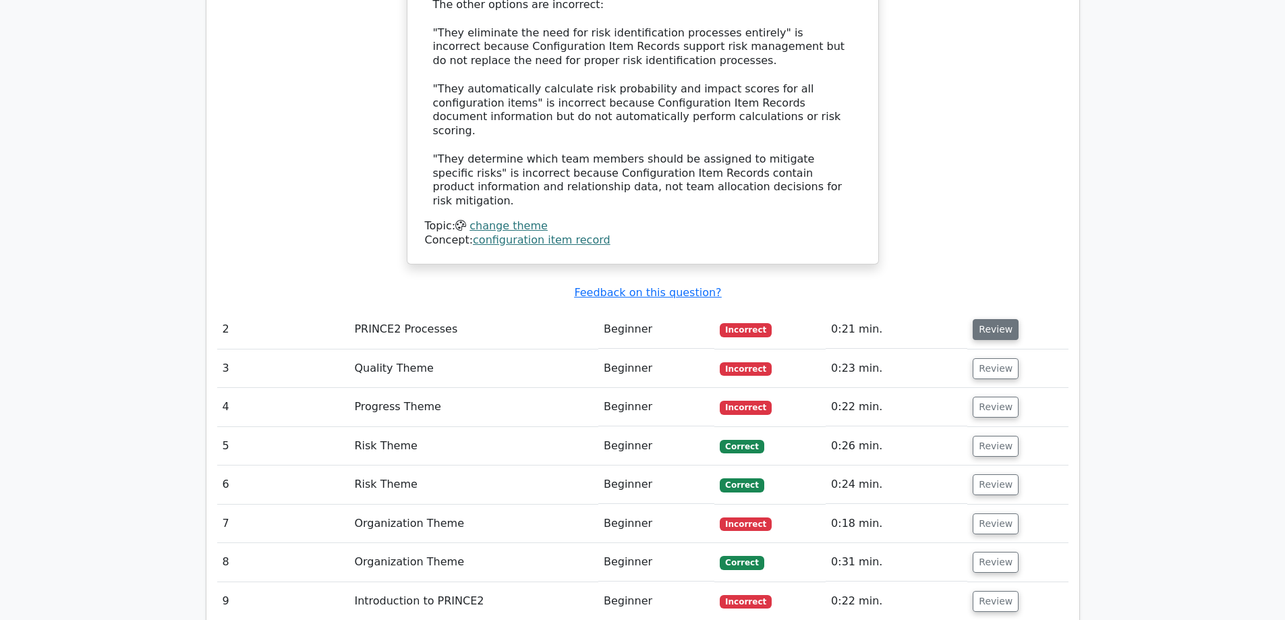
click at [982, 319] on button "Review" at bounding box center [996, 329] width 46 height 21
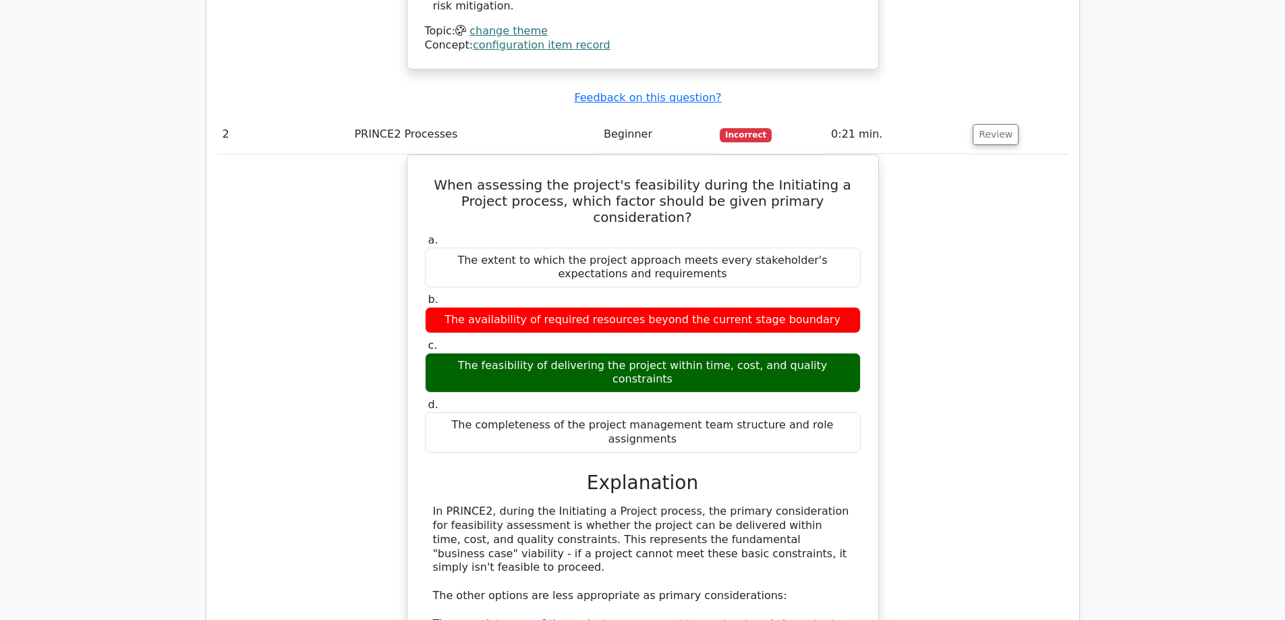
scroll to position [1919, 0]
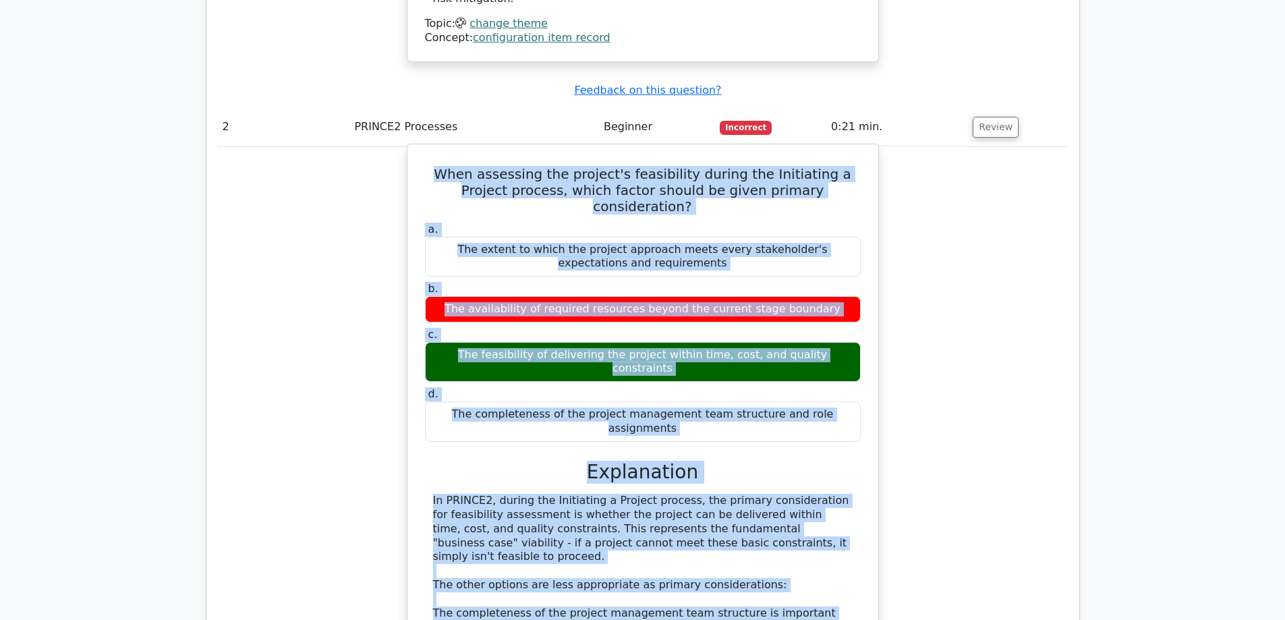
drag, startPoint x: 431, startPoint y: 40, endPoint x: 687, endPoint y: 533, distance: 554.8
click at [687, 533] on div "When assessing the project's feasibility during the Initiating a Project proces…" at bounding box center [643, 480] width 460 height 660
copy div "When assessing the project's feasibility during the Initiating a Project proces…"
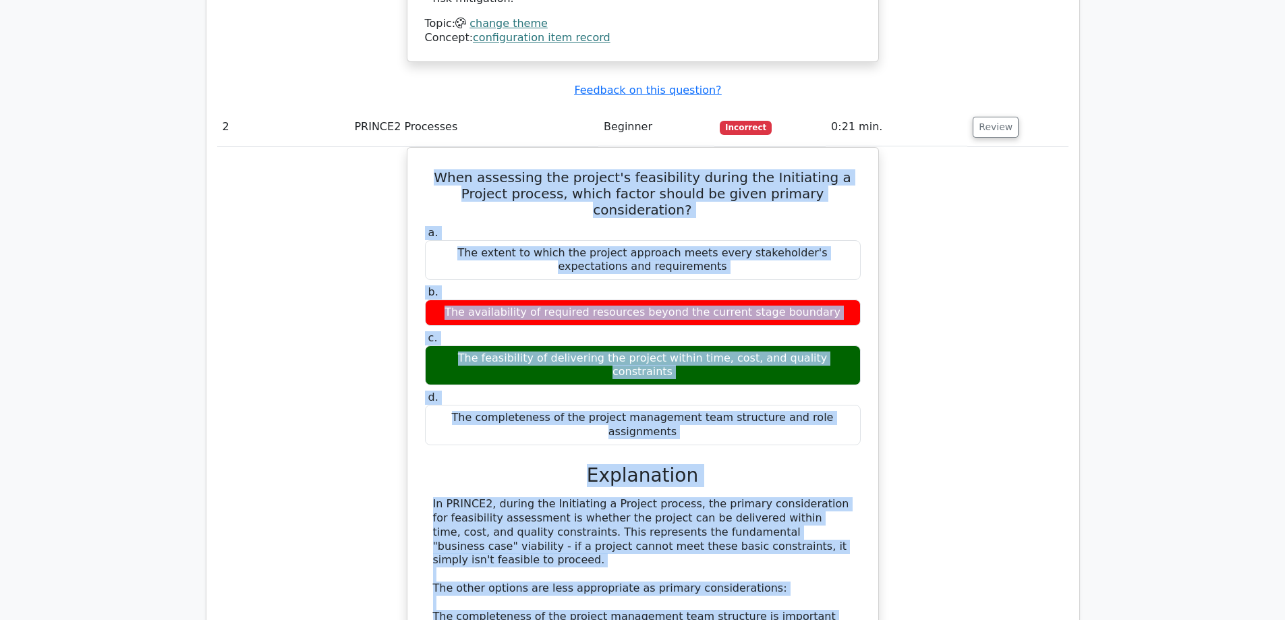
click at [952, 218] on div "When assessing the project's feasibility during the Initiating a Project proces…" at bounding box center [642, 491] width 851 height 689
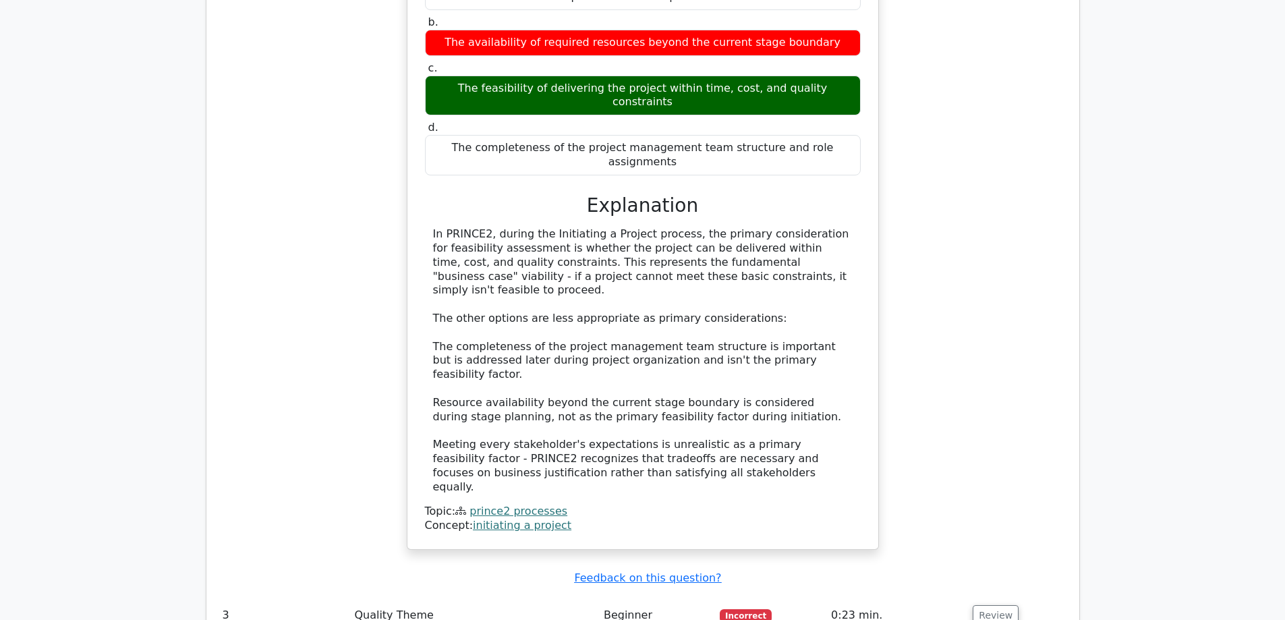
scroll to position [2256, 0]
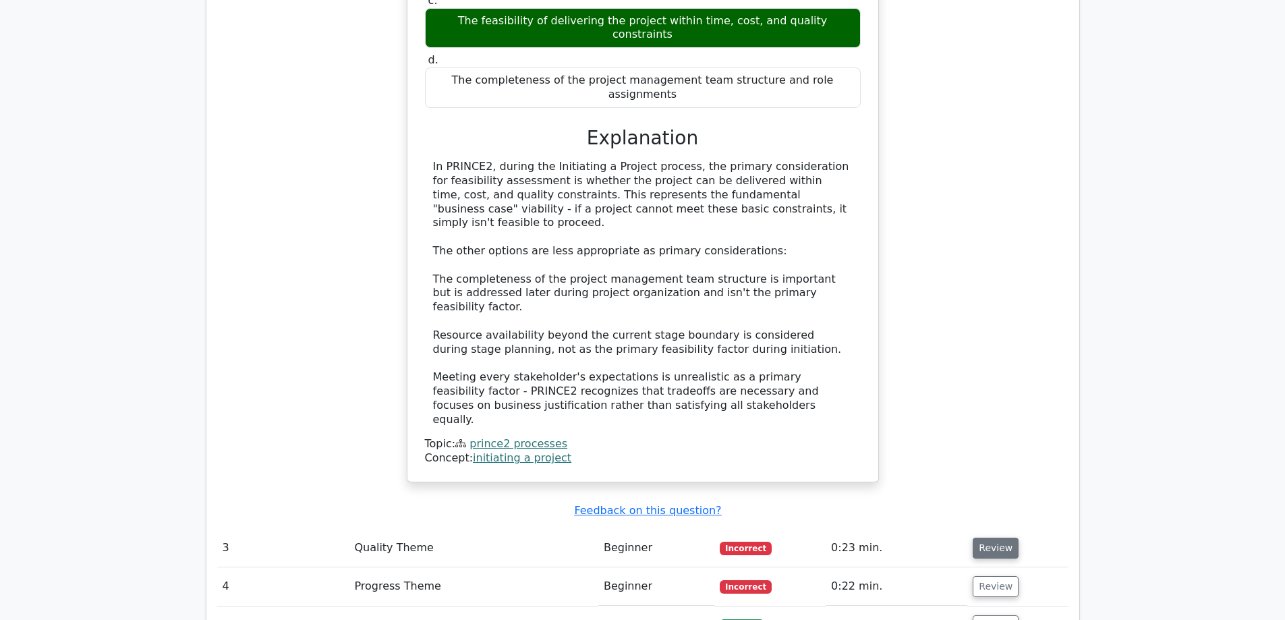
click at [991, 538] on button "Review" at bounding box center [996, 548] width 46 height 21
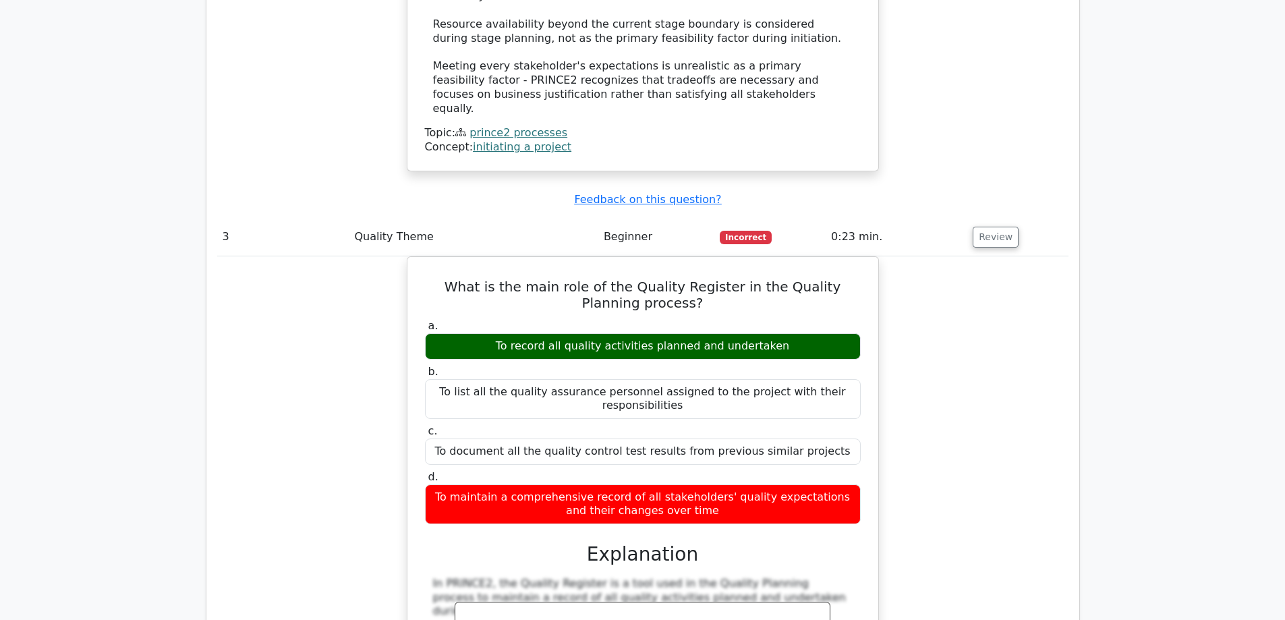
scroll to position [2526, 0]
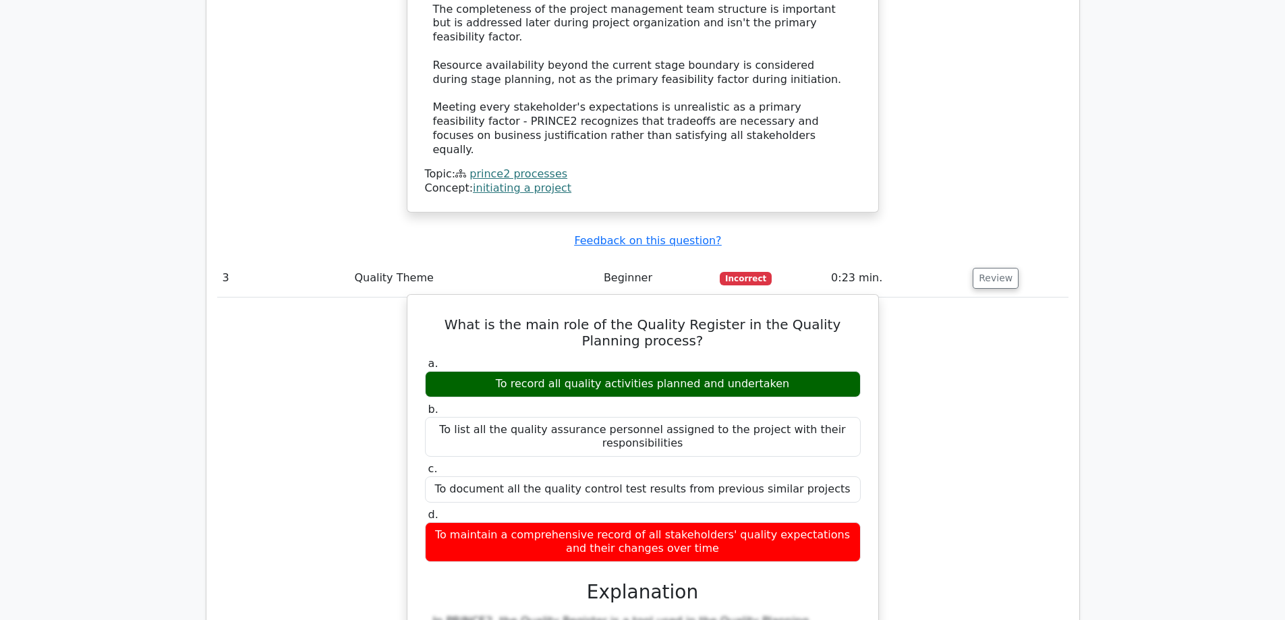
drag, startPoint x: 432, startPoint y: 104, endPoint x: 822, endPoint y: 332, distance: 451.1
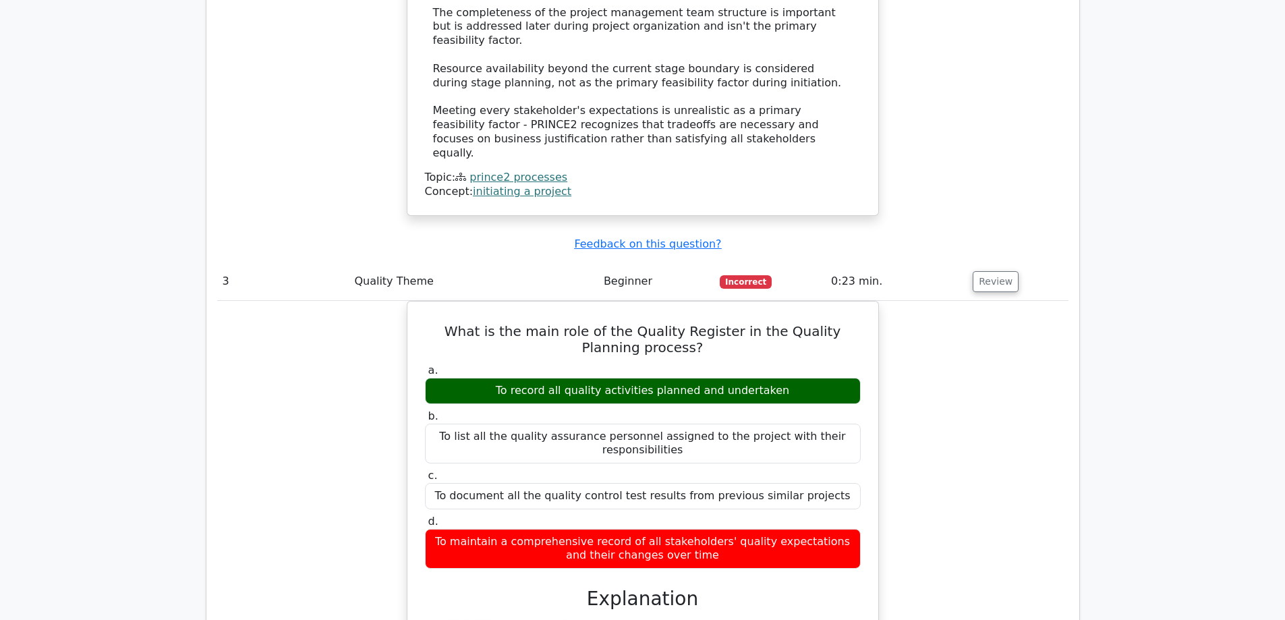
copy div "What is the main role of the Quality Register in the Quality Planning process? …"
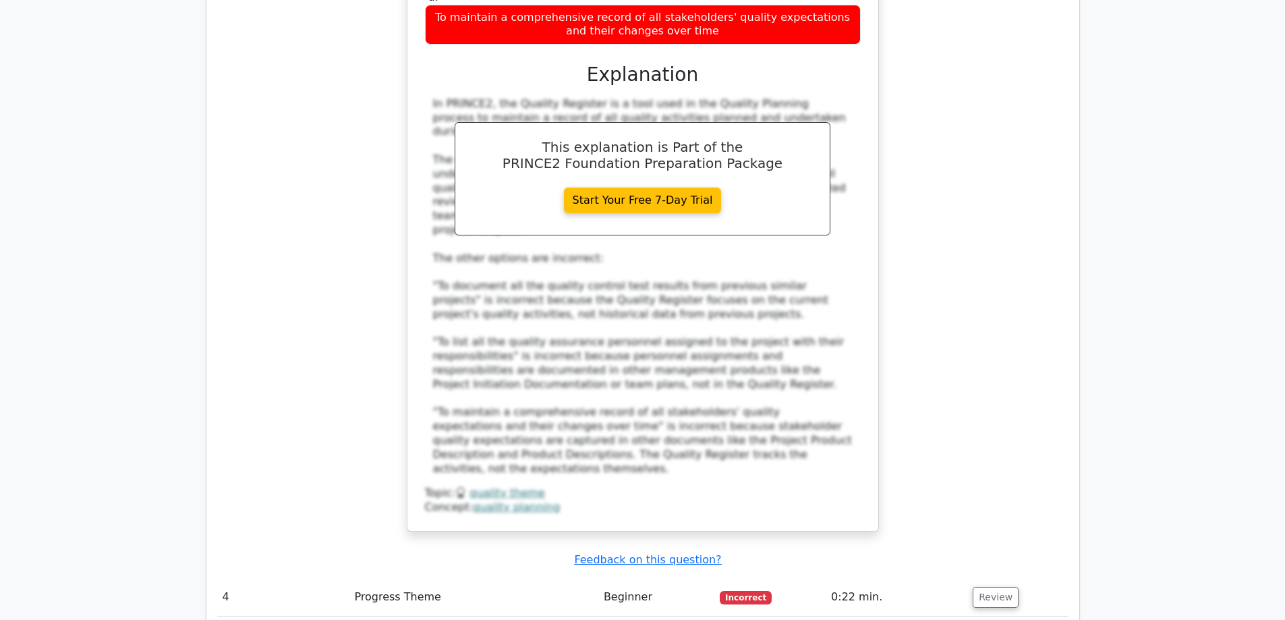
scroll to position [3066, 0]
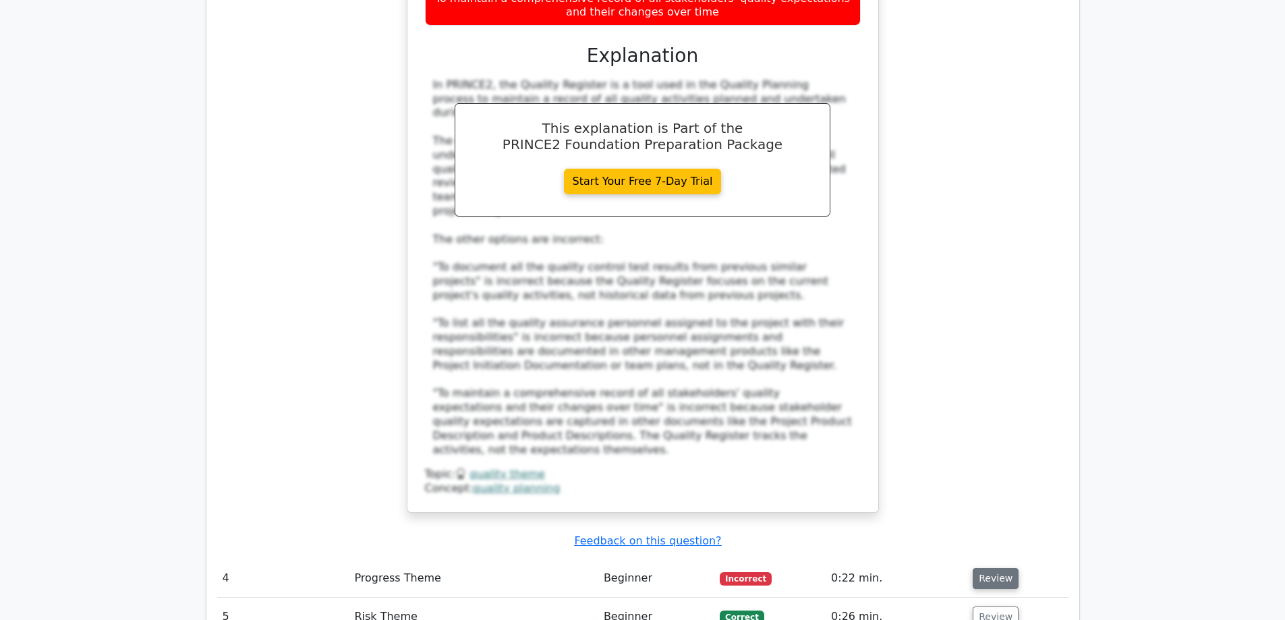
click at [988, 568] on button "Review" at bounding box center [996, 578] width 46 height 21
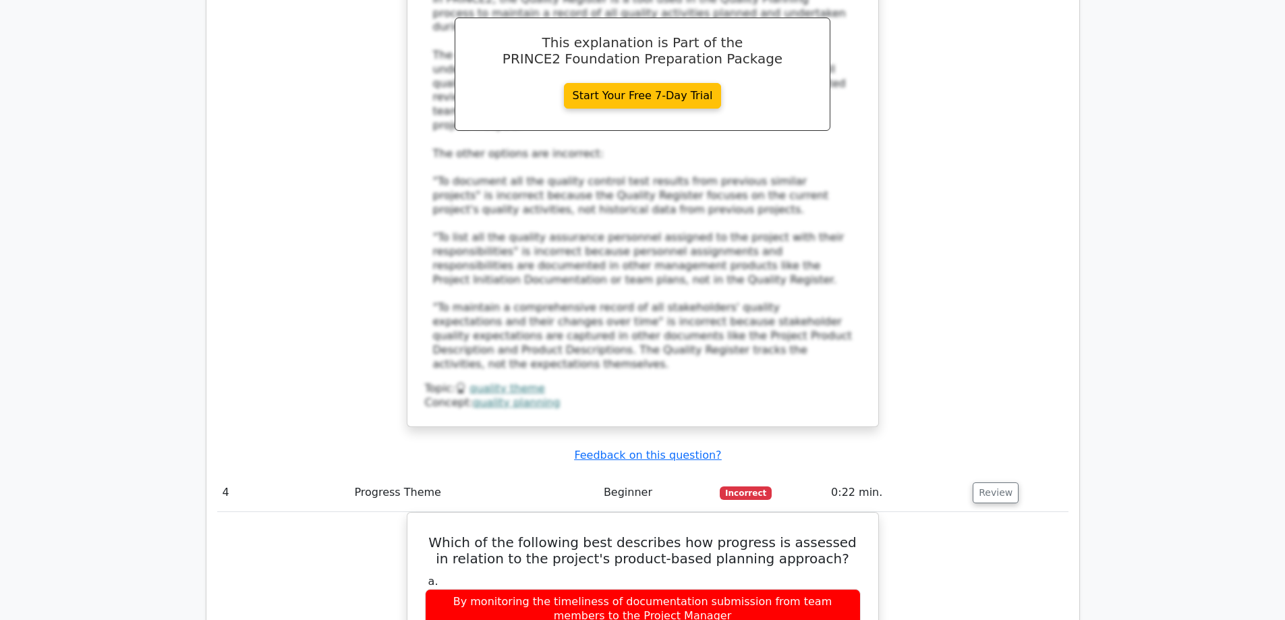
scroll to position [3336, 0]
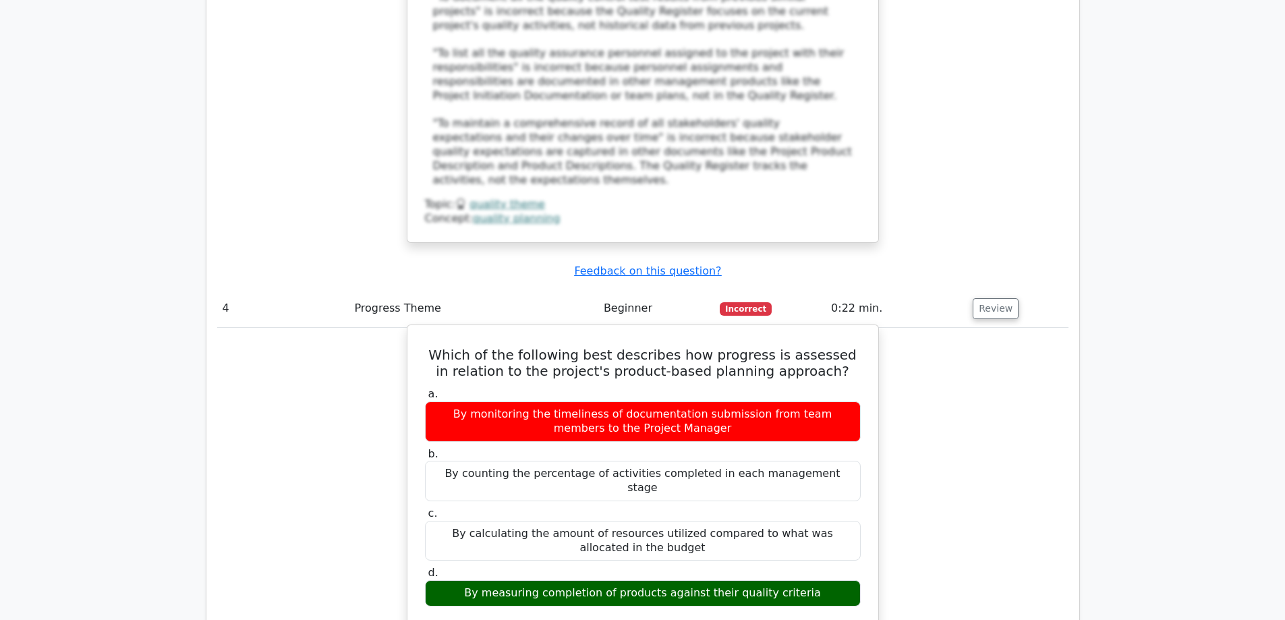
drag, startPoint x: 443, startPoint y: 92, endPoint x: 830, endPoint y: 319, distance: 448.7
copy div "Which of the following best describes how progress is assessed in relation to t…"
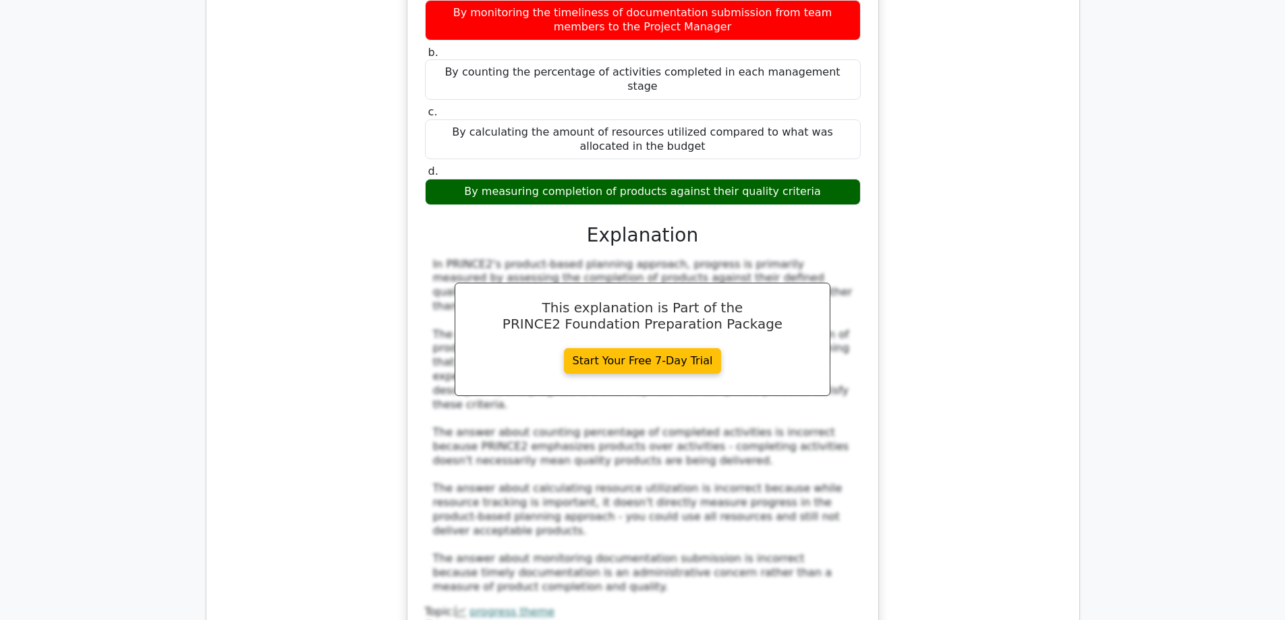
scroll to position [3875, 0]
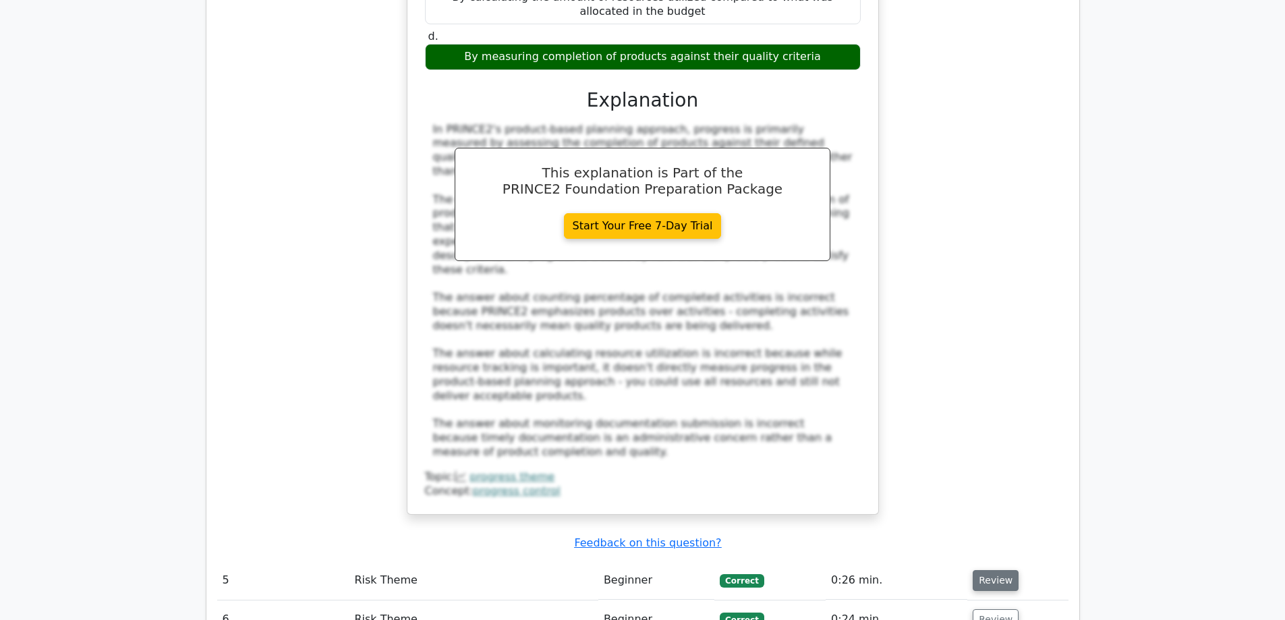
click at [986, 570] on button "Review" at bounding box center [996, 580] width 46 height 21
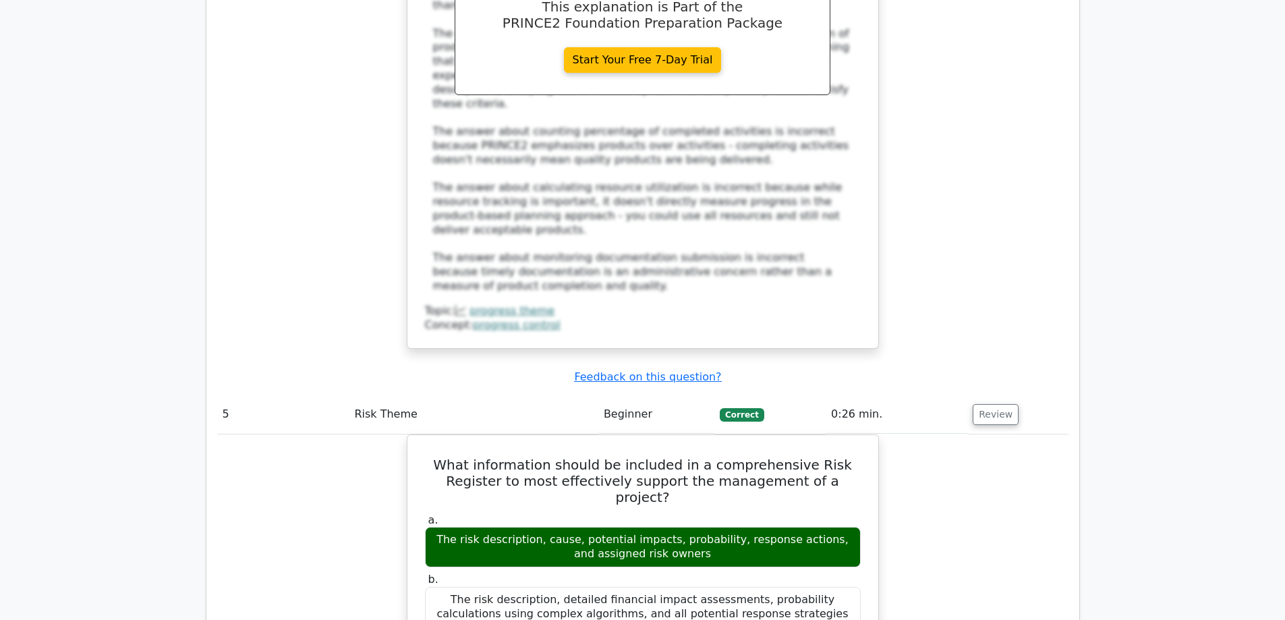
scroll to position [4010, 0]
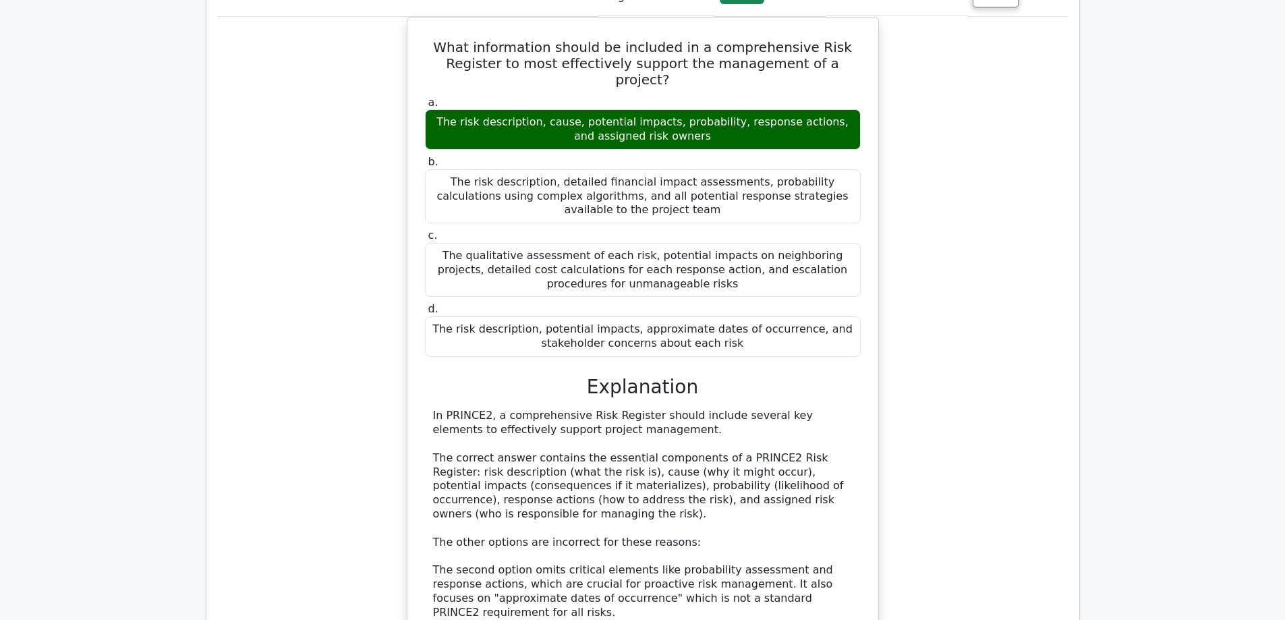
scroll to position [4348, 0]
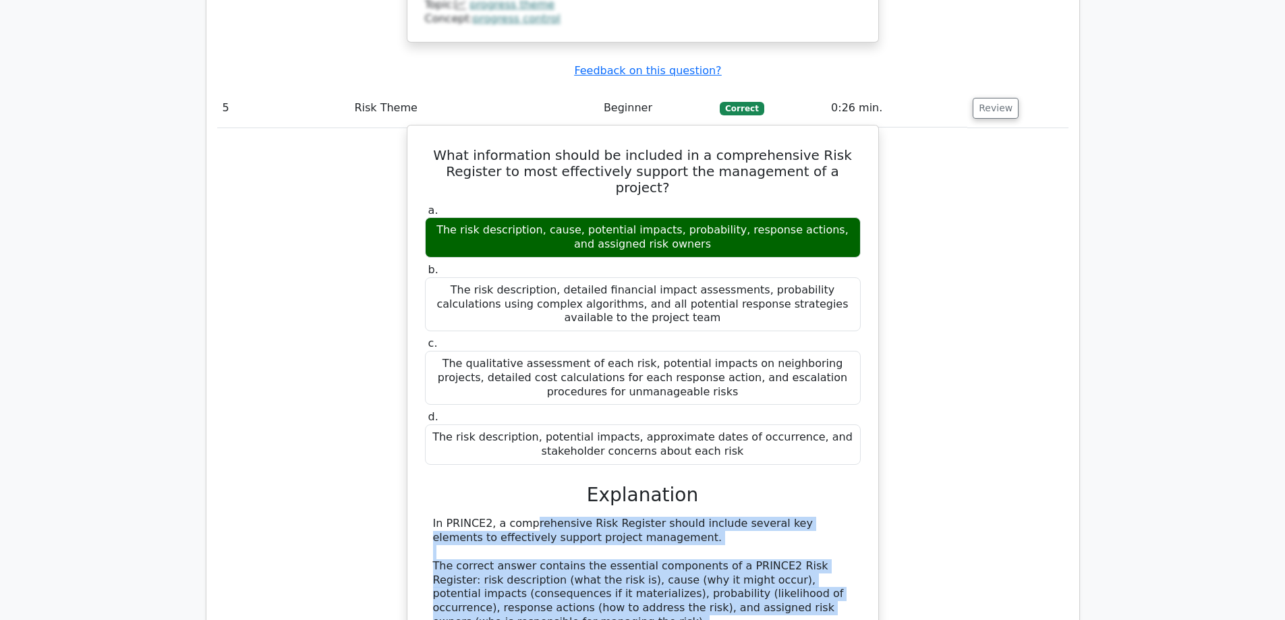
drag, startPoint x: 434, startPoint y: 193, endPoint x: 799, endPoint y: 512, distance: 484.2
copy div "n PRINCE2, a comprehensive Risk Register should include several key elements to…"
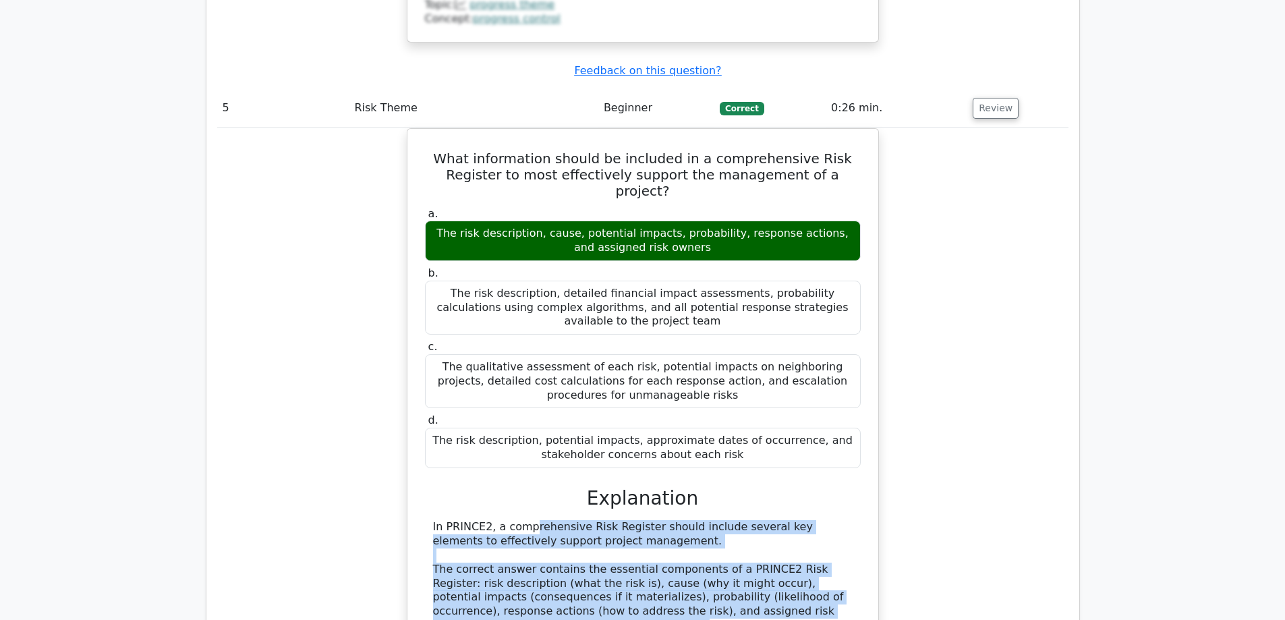
click at [1016, 277] on div "What information should be included in a comprehensive Risk Register to most ef…" at bounding box center [642, 535] width 851 height 815
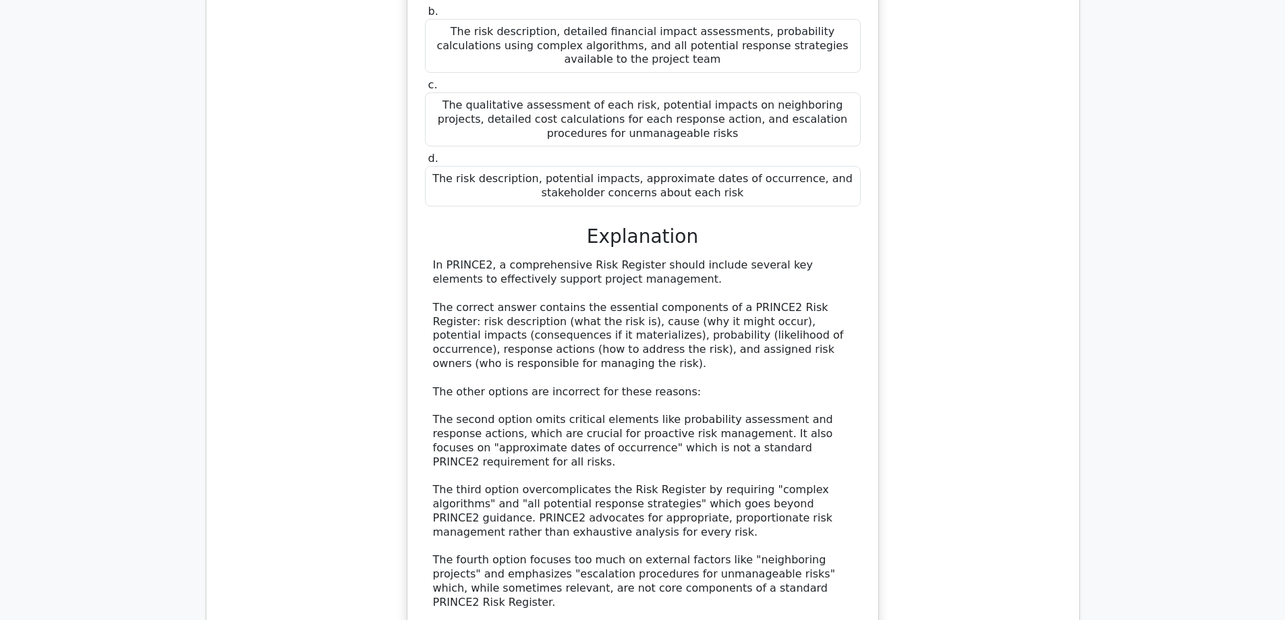
scroll to position [4617, 0]
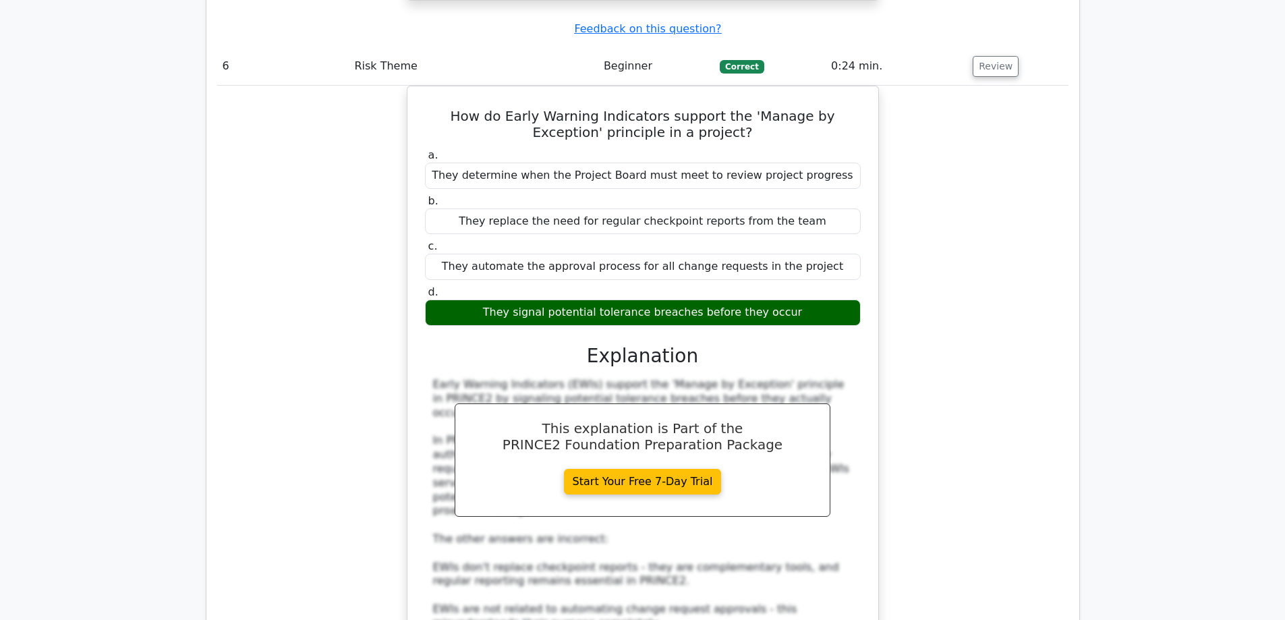
scroll to position [5359, 0]
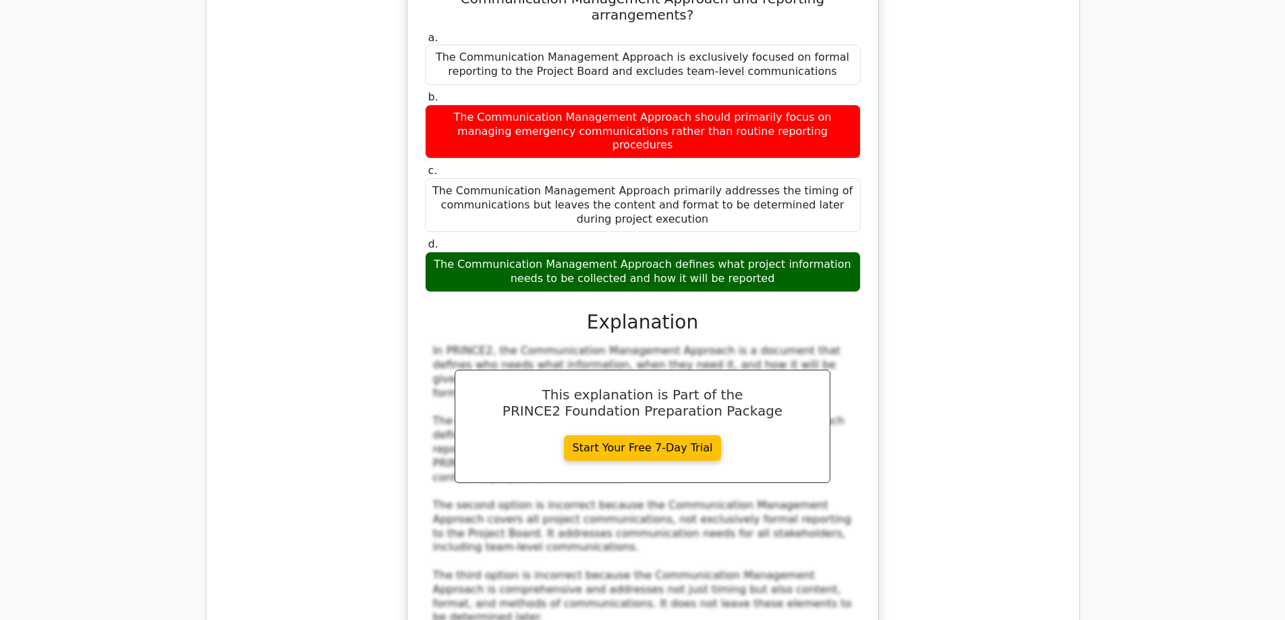
scroll to position [6169, 0]
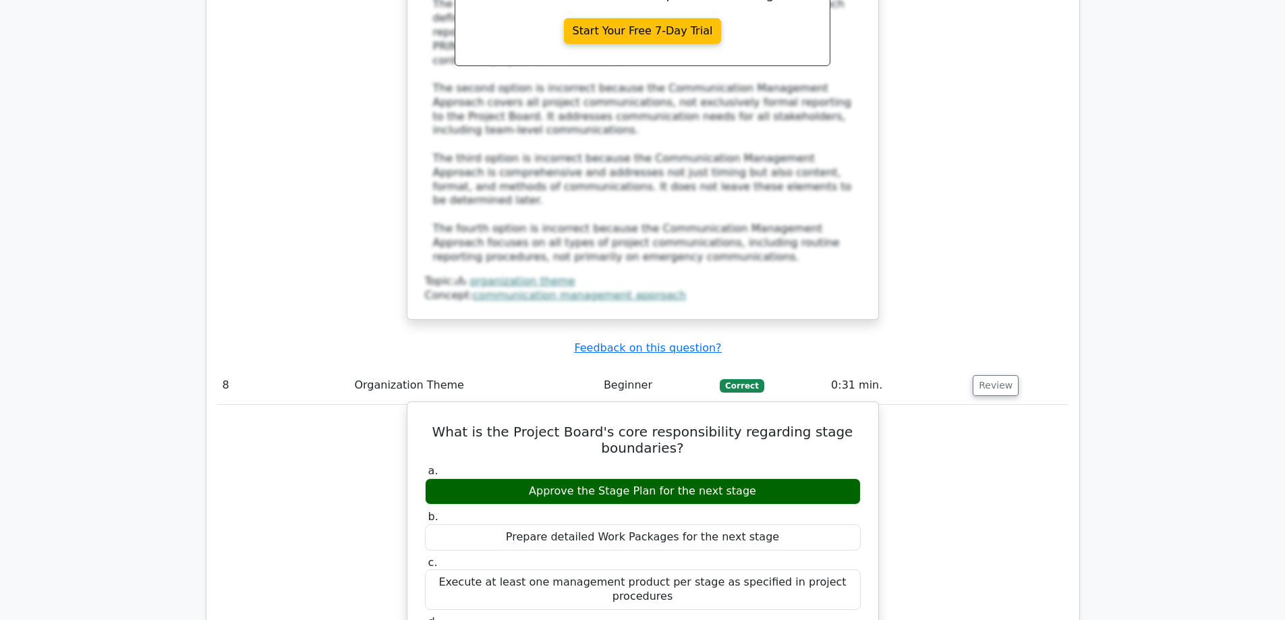
scroll to position [6574, 0]
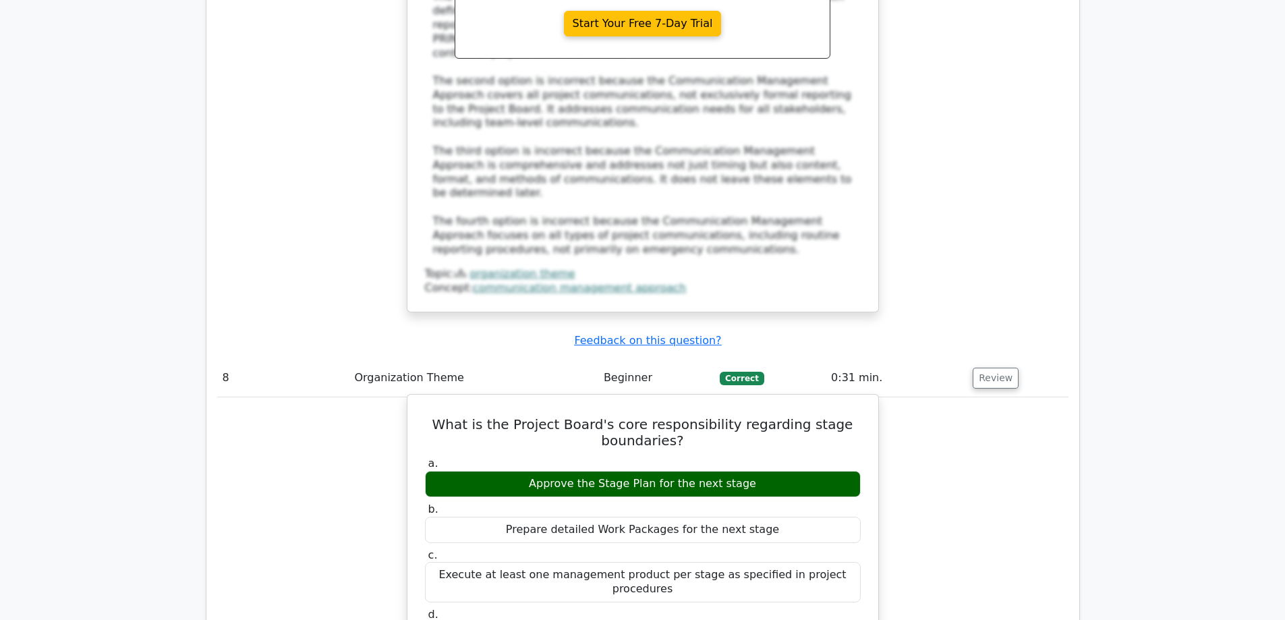
drag, startPoint x: 432, startPoint y: 243, endPoint x: 629, endPoint y: 529, distance: 346.9
copy div "In PRINCE2, the Project Board's core responsibility at stage boundaries is to a…"
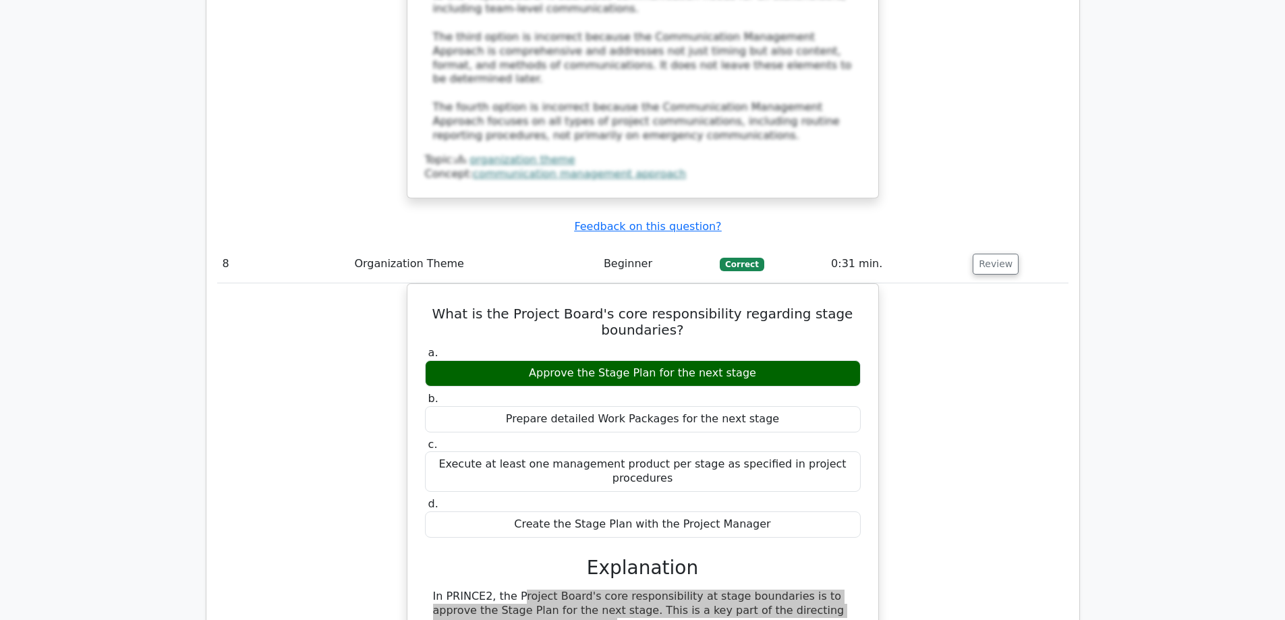
scroll to position [6776, 0]
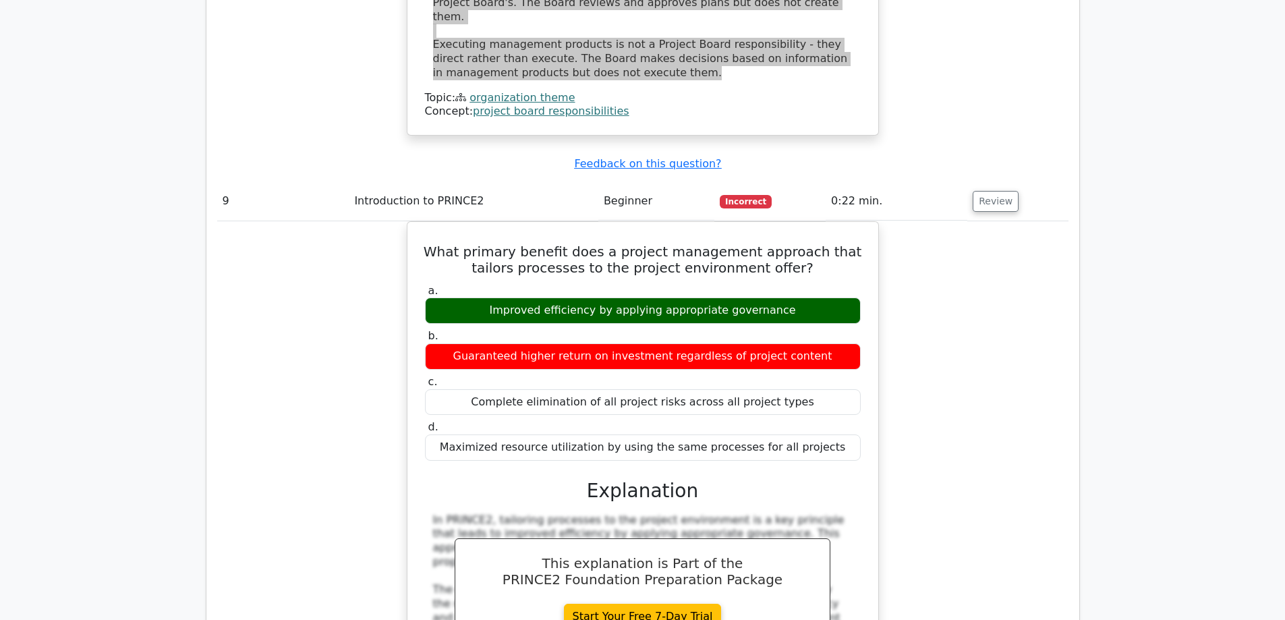
scroll to position [7518, 0]
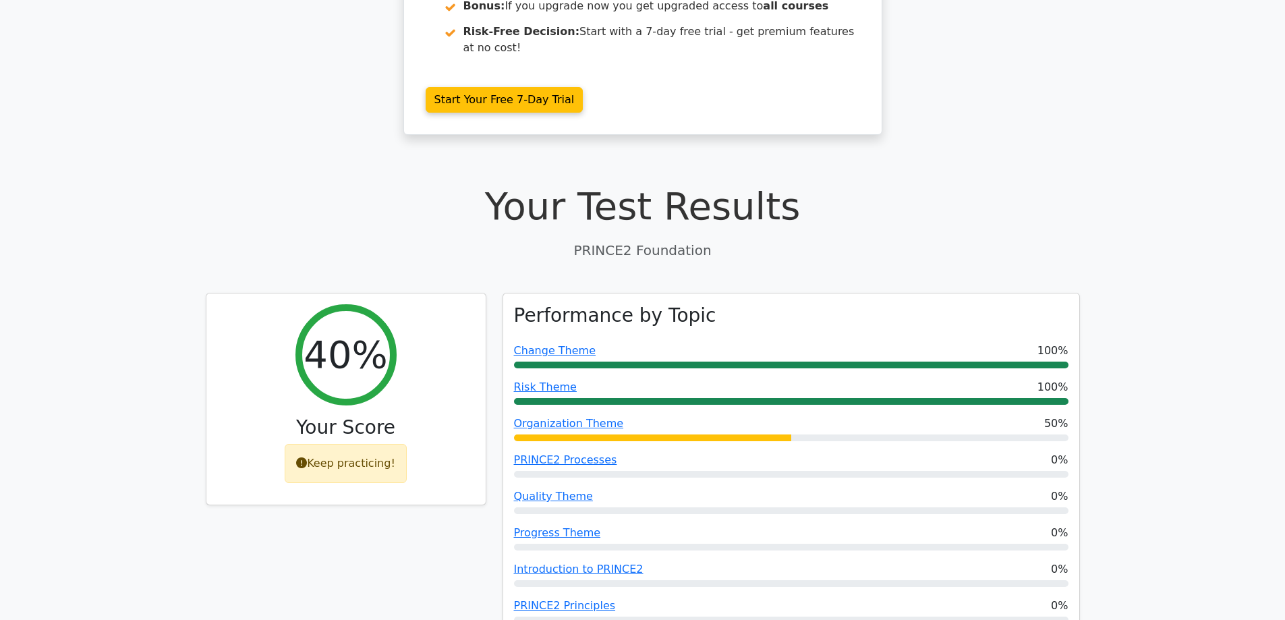
scroll to position [0, 0]
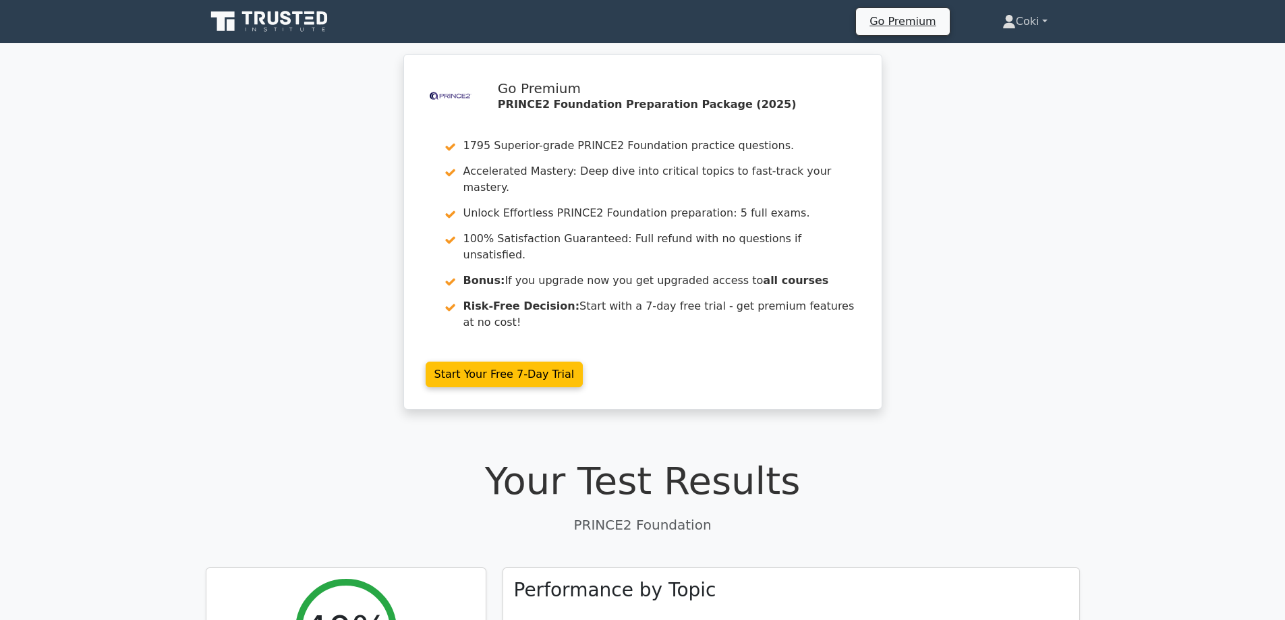
click at [1044, 20] on link "Coki" at bounding box center [1025, 21] width 110 height 27
click at [1005, 78] on link "Settings" at bounding box center [1024, 75] width 107 height 22
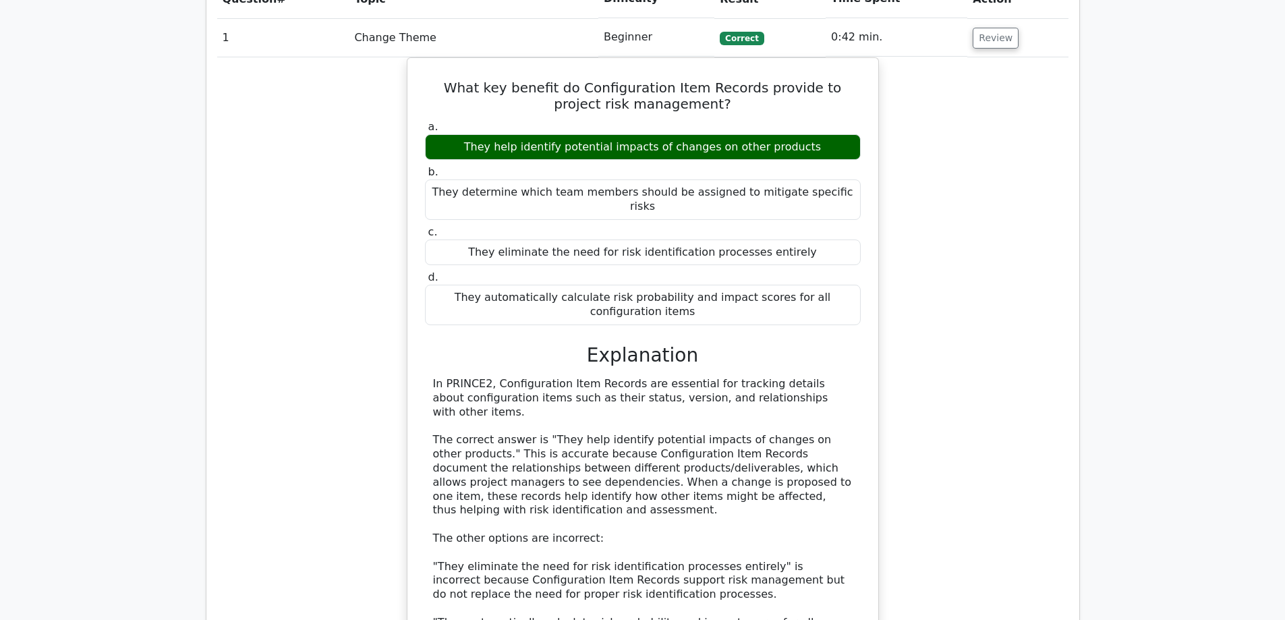
scroll to position [1214, 0]
